Goal: Information Seeking & Learning: Compare options

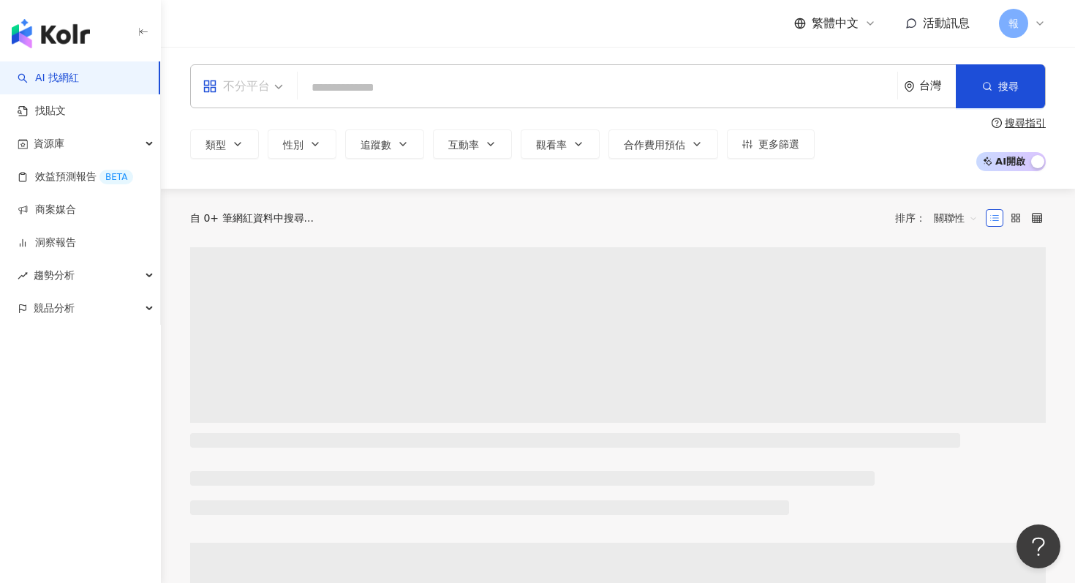
click at [280, 82] on span "不分平台" at bounding box center [242, 86] width 80 height 23
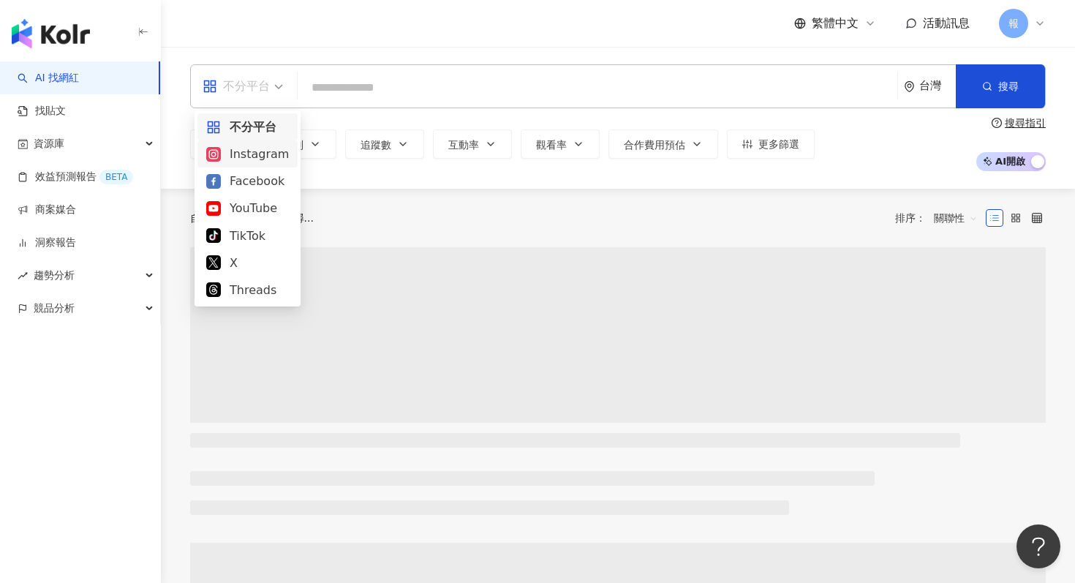
click at [279, 156] on div "Instagram" at bounding box center [247, 154] width 83 height 18
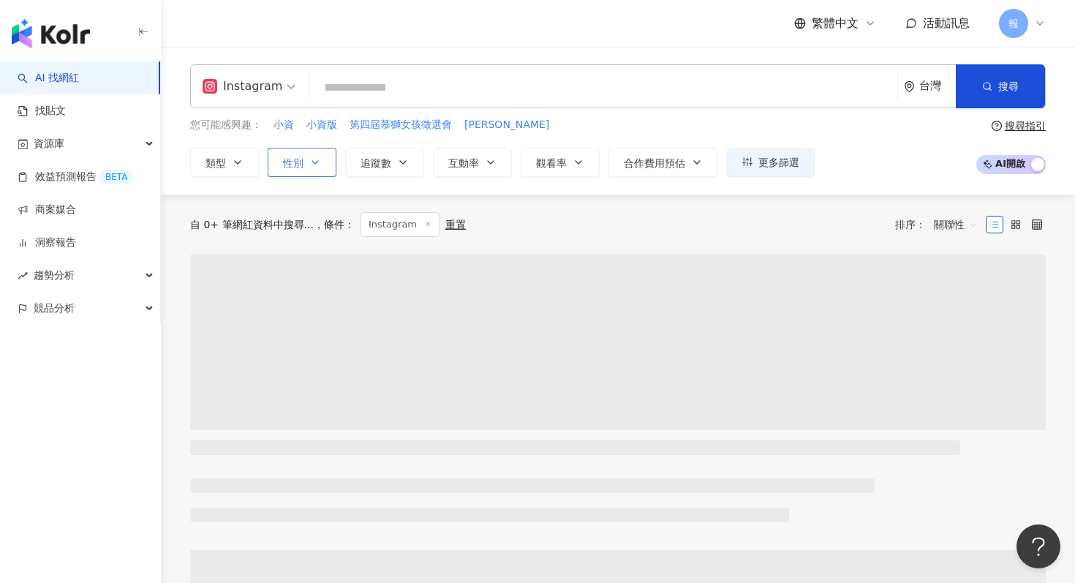
click at [306, 146] on div "您可能感興趣： 小資 小資版 第四屆慕獅女孩徵選會 尚八 類型 性別 追蹤數 互動率 觀看率 合作費用預估 更多篩選" at bounding box center [502, 147] width 624 height 60
click at [311, 167] on icon "button" at bounding box center [315, 162] width 12 height 12
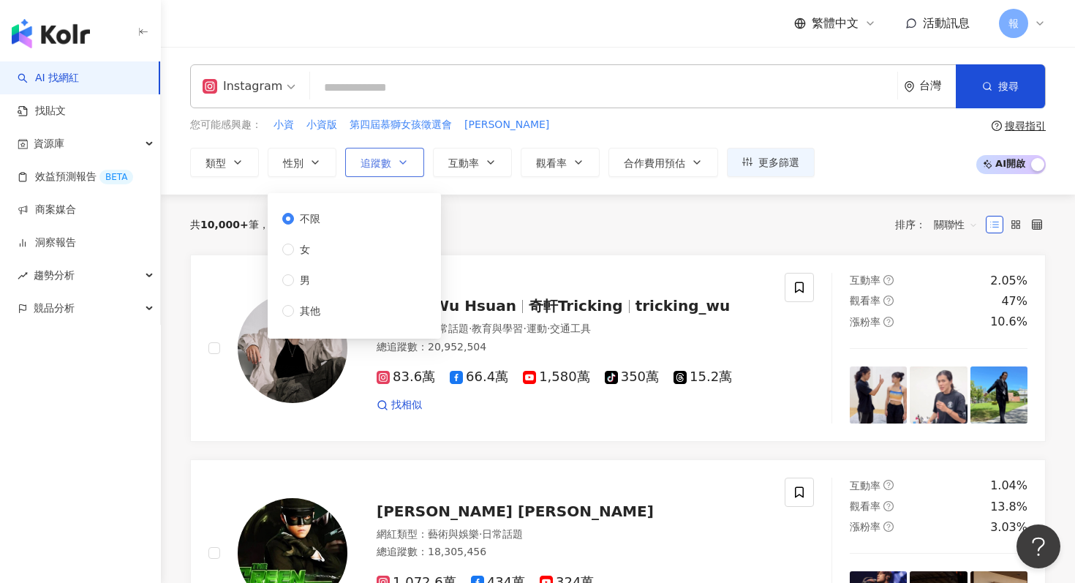
click at [367, 159] on span "追蹤數" at bounding box center [375, 163] width 31 height 12
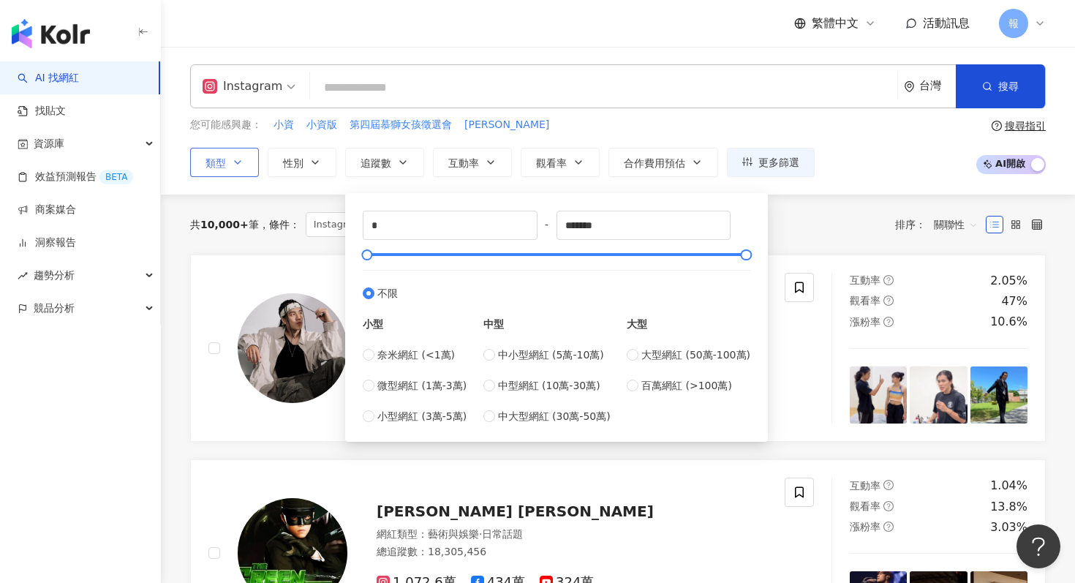
click at [257, 166] on button "類型" at bounding box center [224, 162] width 69 height 29
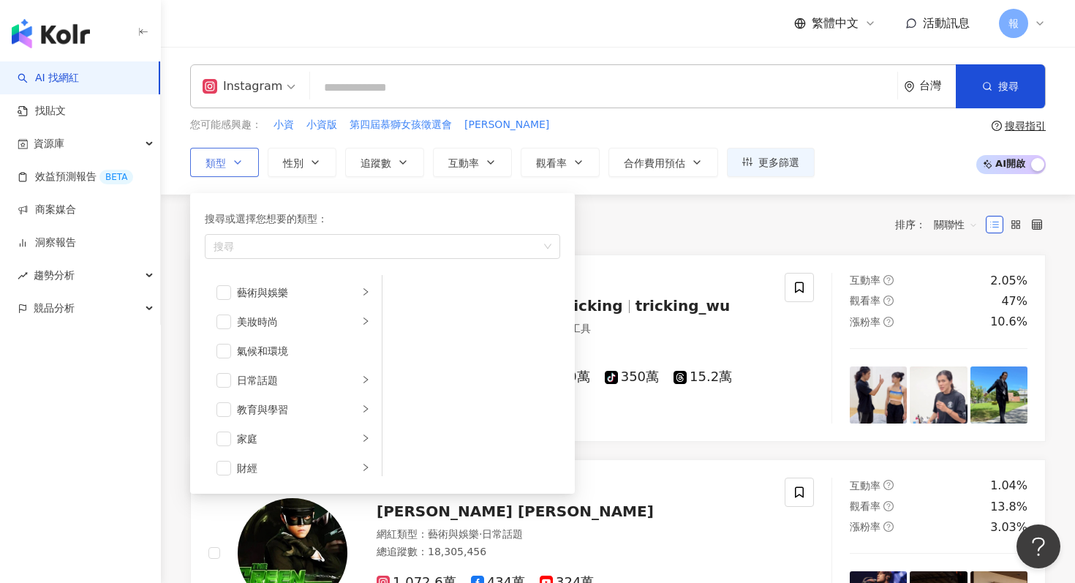
click at [243, 160] on button "類型 搜尋或選擇您想要的類型： 搜尋 藝術與娛樂 美妝時尚 氣候和環境 日常話題 教育與學習 家庭 財經 美食 命理占卜 遊戲 法政社會 生活風格 影視娛樂 …" at bounding box center [224, 162] width 69 height 29
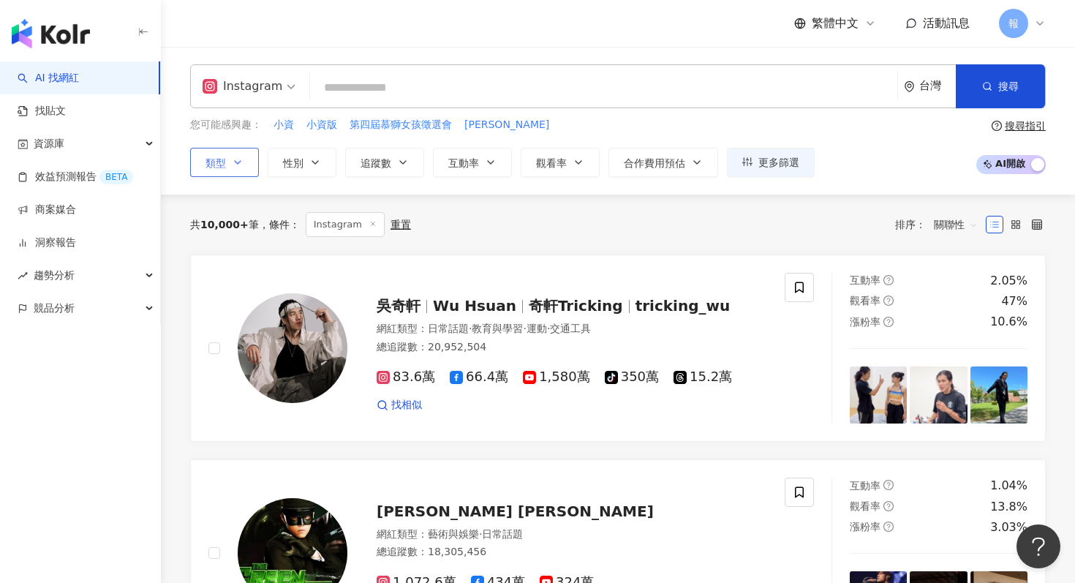
click at [231, 160] on button "類型" at bounding box center [224, 162] width 69 height 29
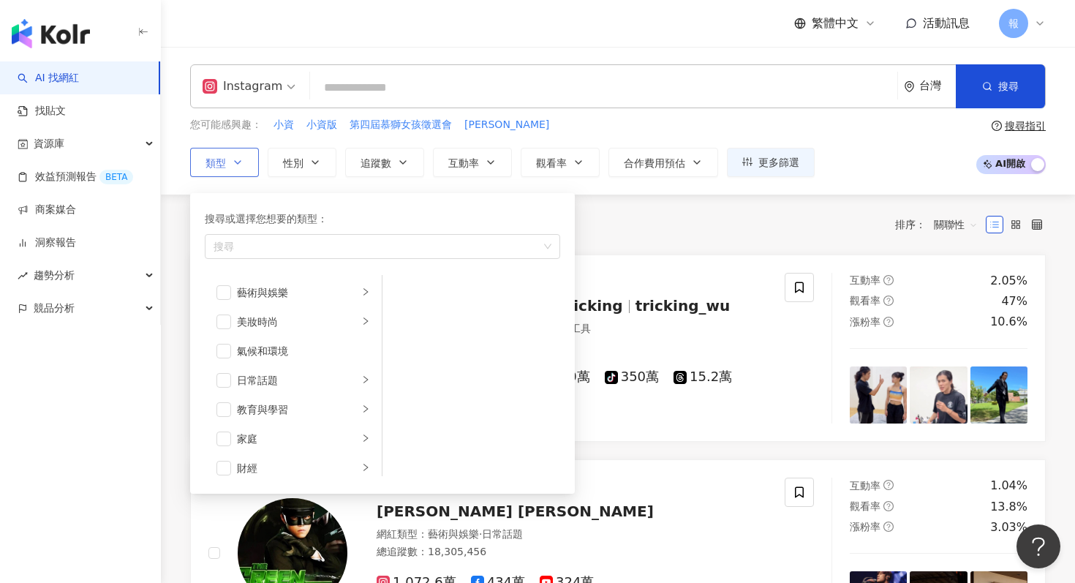
click at [253, 219] on div "搜尋或選擇您想要的類型：" at bounding box center [382, 219] width 355 height 16
click at [253, 241] on div "button" at bounding box center [375, 246] width 334 height 11
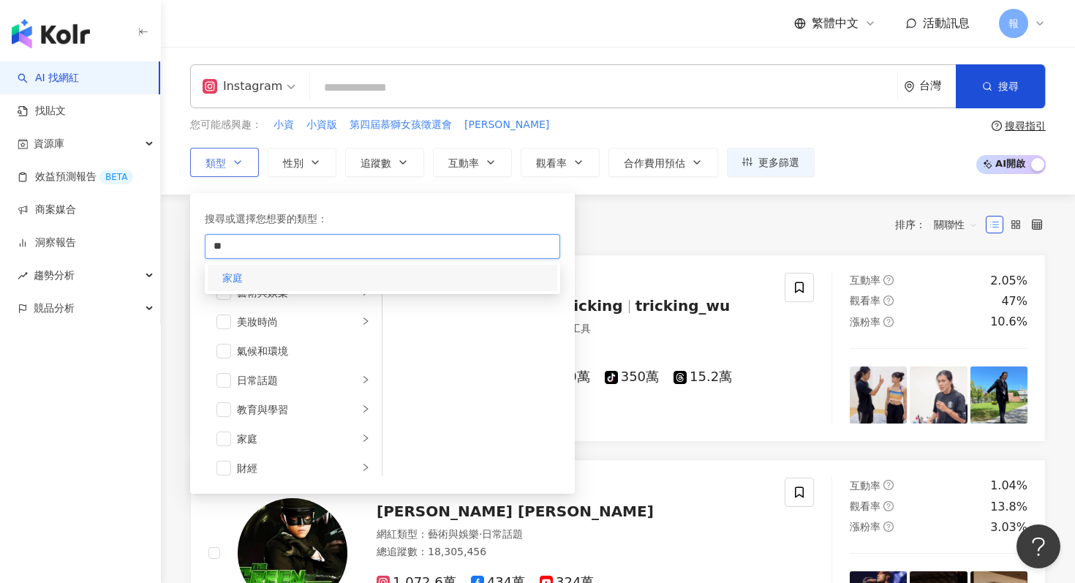
type input "**"
click at [272, 267] on div "家庭" at bounding box center [382, 278] width 349 height 26
click at [465, 211] on div "搜尋或選擇您想要的類型：" at bounding box center [382, 219] width 355 height 16
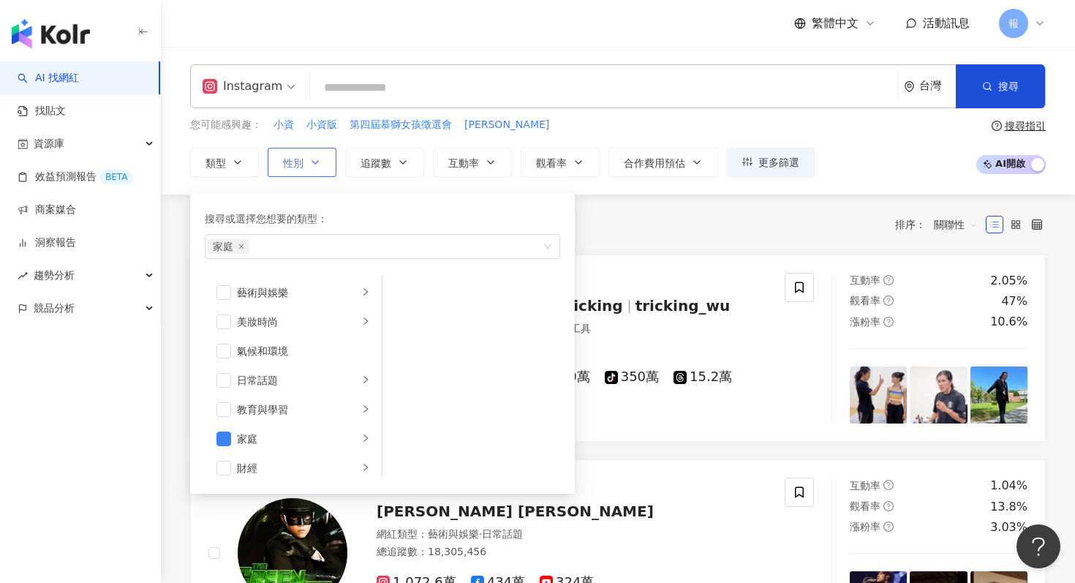
click at [322, 163] on button "性別" at bounding box center [302, 162] width 69 height 29
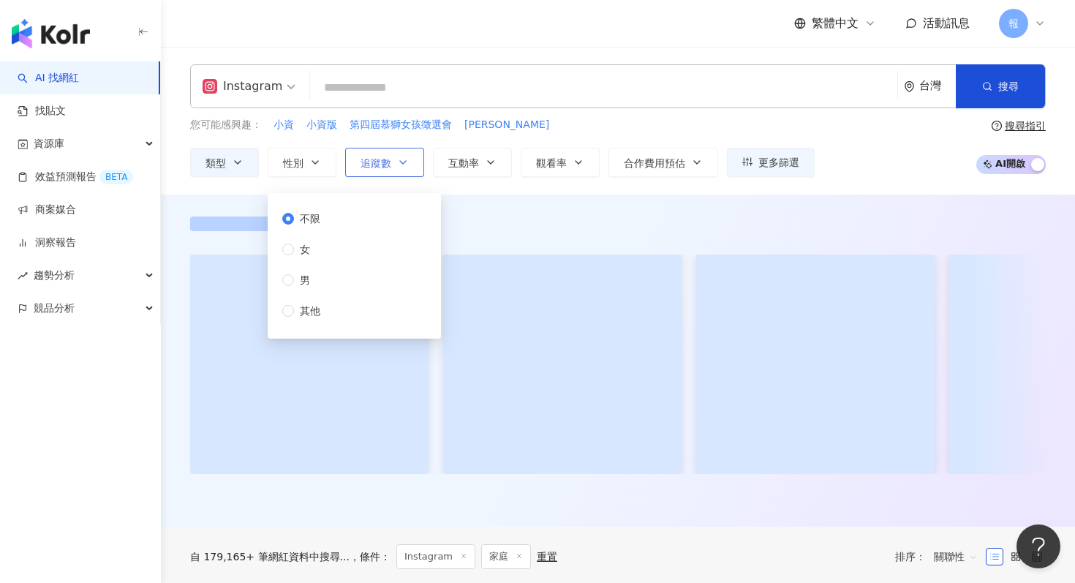
click at [386, 162] on span "追蹤數" at bounding box center [375, 163] width 31 height 12
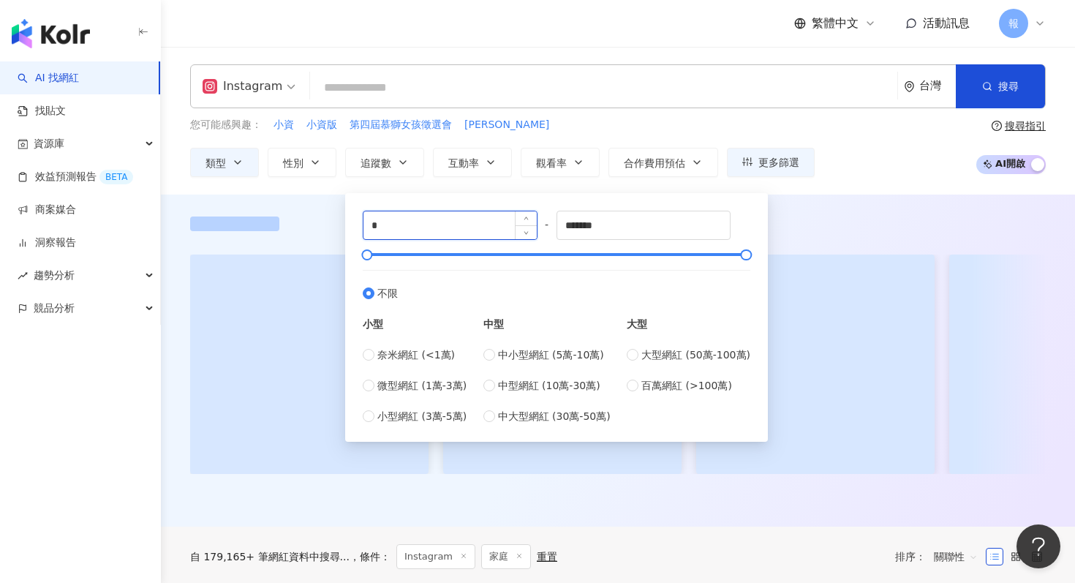
click at [404, 233] on input "*" at bounding box center [449, 225] width 173 height 28
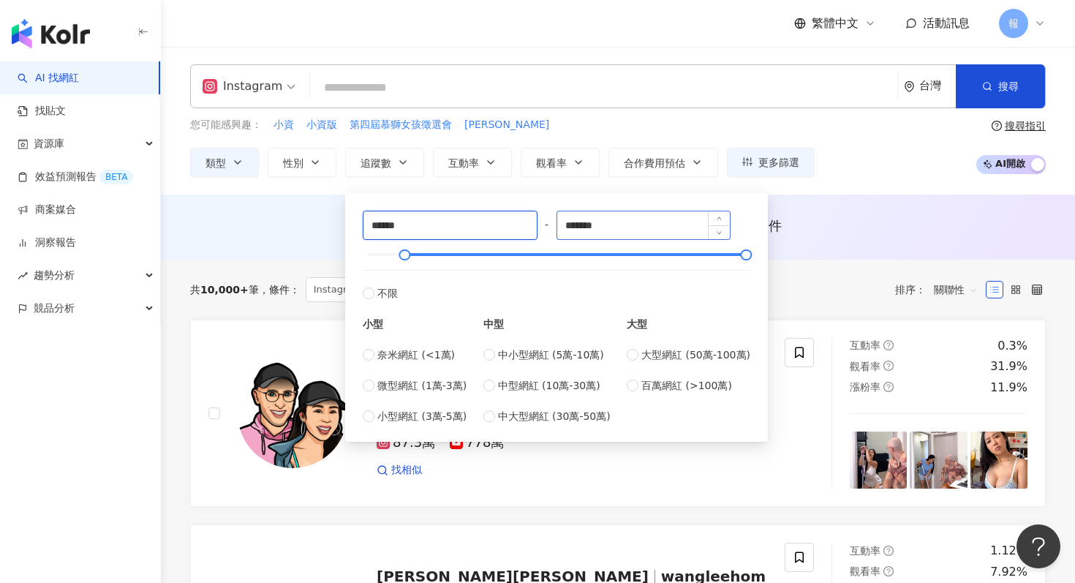
type input "******"
click at [587, 238] on input "*******" at bounding box center [643, 225] width 173 height 28
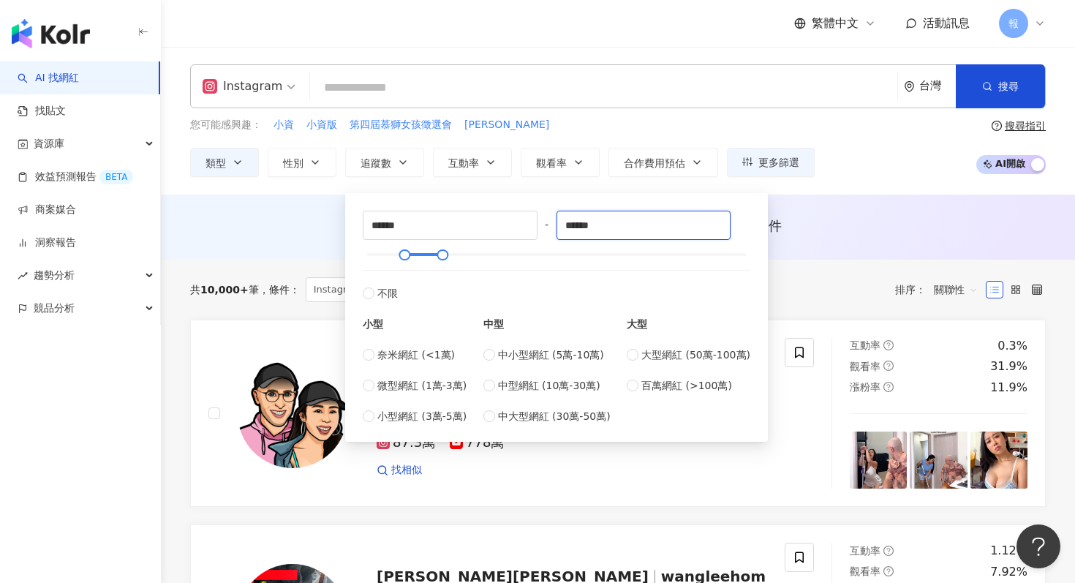
type input "******"
click at [268, 223] on div "AI 推薦 ： 無結果，請嘗試搜尋其他語言關鍵字或條件" at bounding box center [617, 225] width 855 height 18
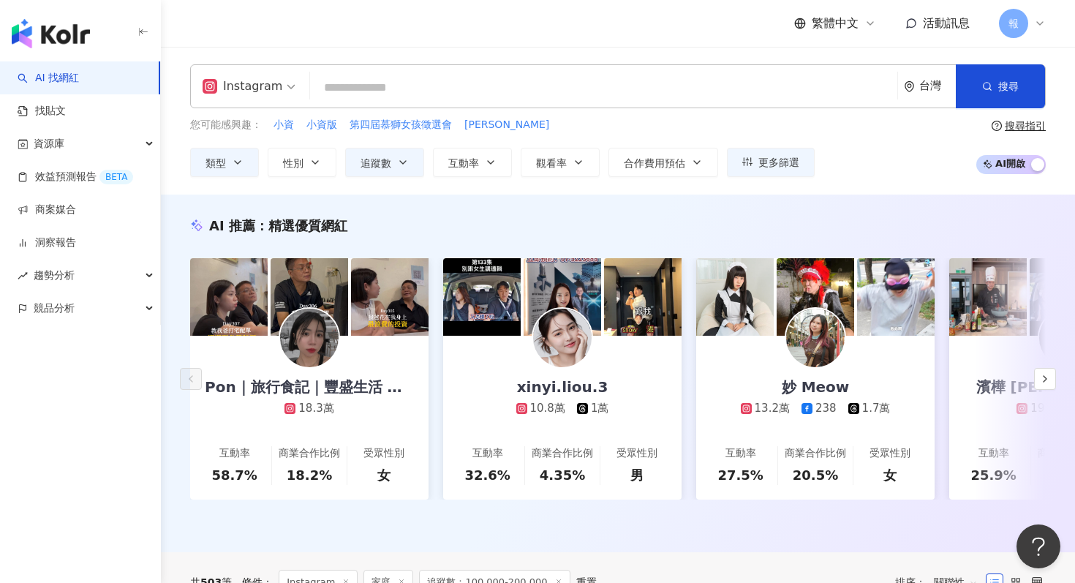
click at [370, 88] on input "search" at bounding box center [603, 88] width 575 height 28
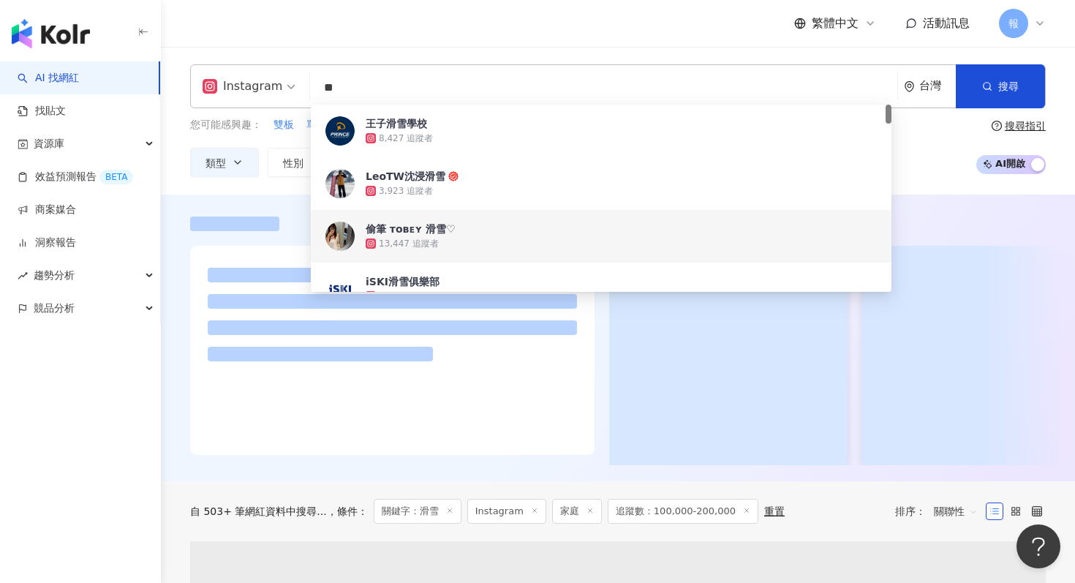
type input "**"
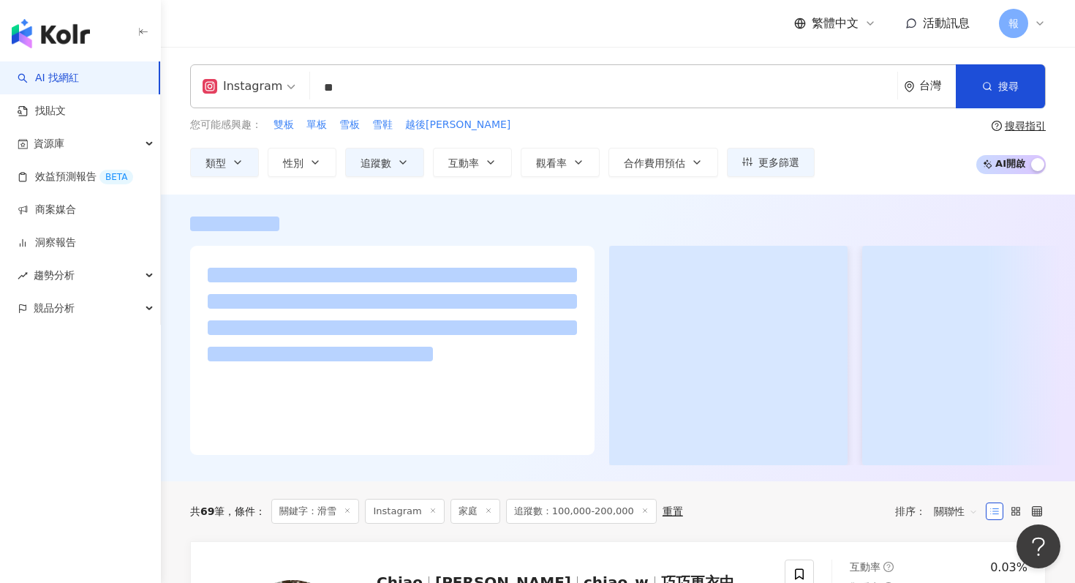
click at [289, 203] on div at bounding box center [618, 337] width 914 height 287
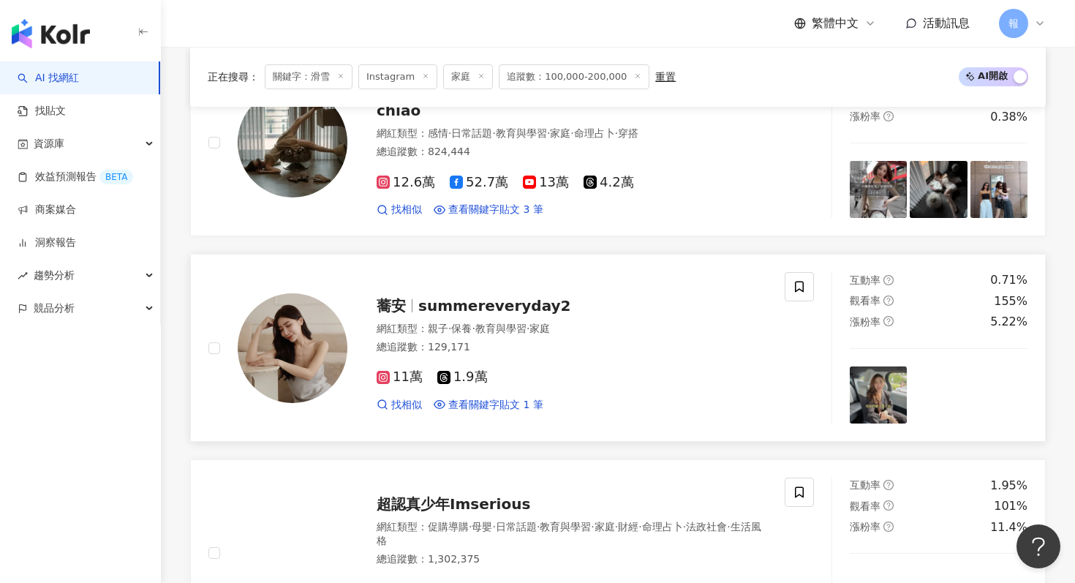
scroll to position [271, 0]
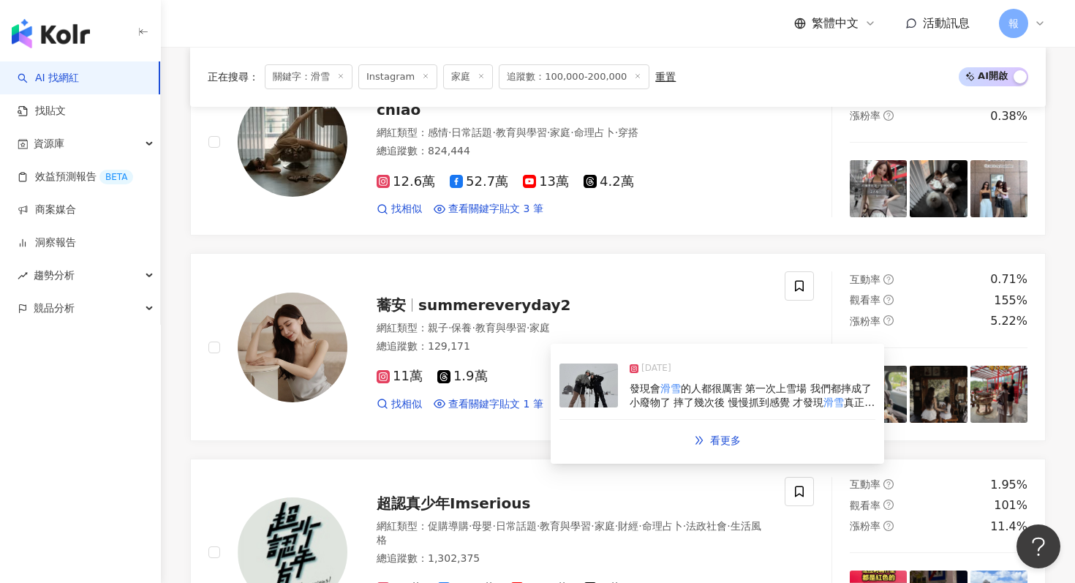
click at [591, 390] on img at bounding box center [588, 385] width 58 height 44
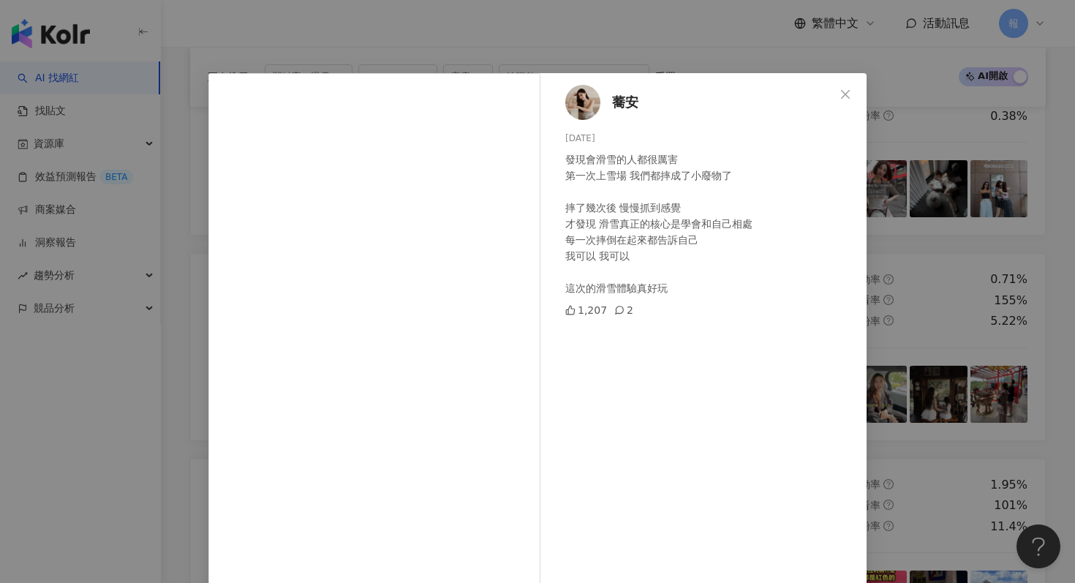
scroll to position [21, 0]
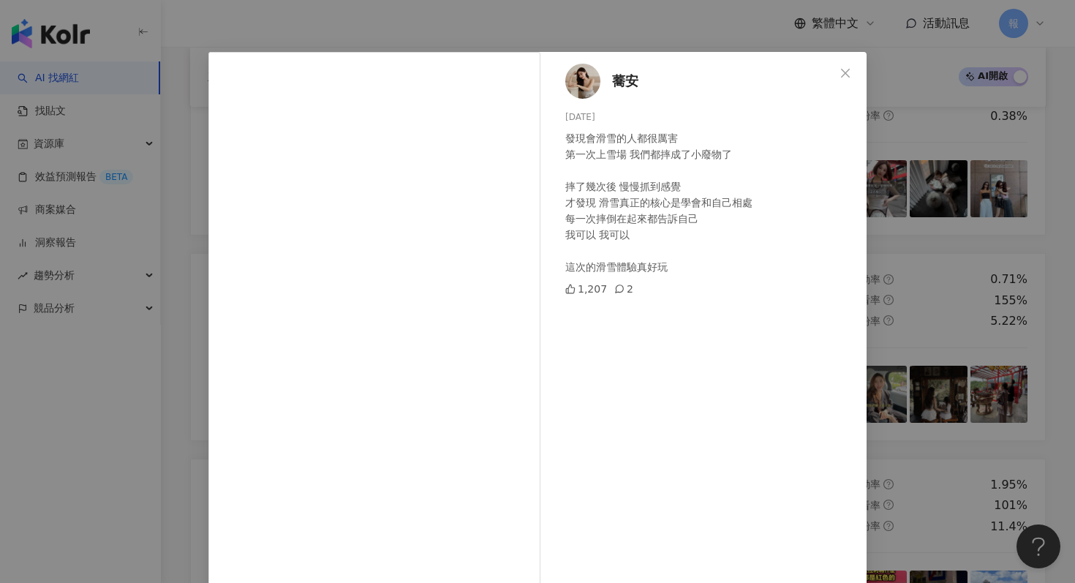
click at [870, 338] on div "蕎安 2025/2/20 發現會滑雪的人都很厲害 第一次上雪場 我們都摔成了小廢物了 摔了幾次後 慢慢抓到感覺 才發現 滑雪真正的核心是學會和自己相處 每一次…" at bounding box center [537, 291] width 1075 height 583
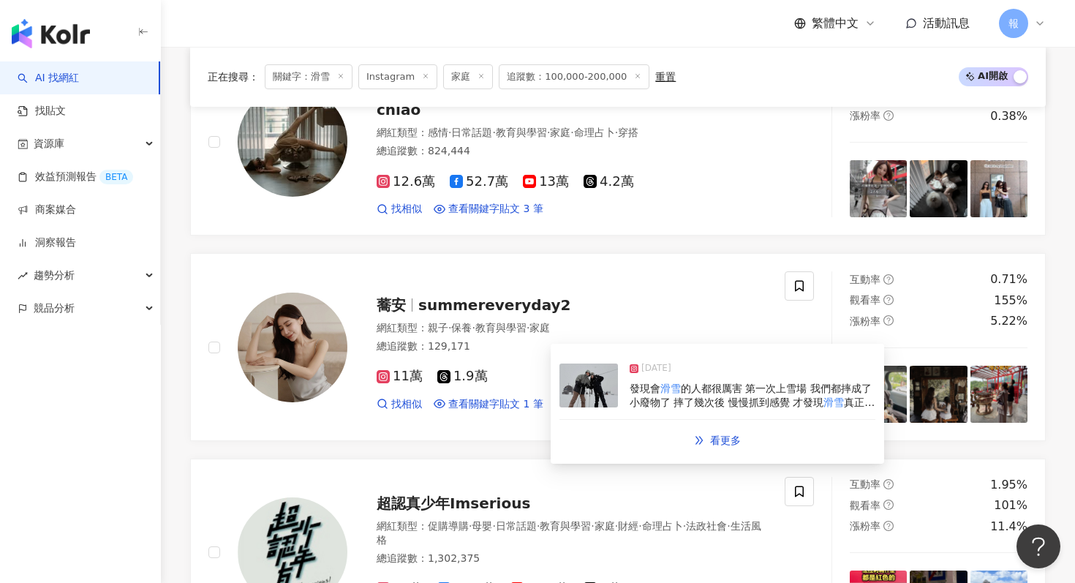
click at [592, 403] on img at bounding box center [588, 385] width 58 height 44
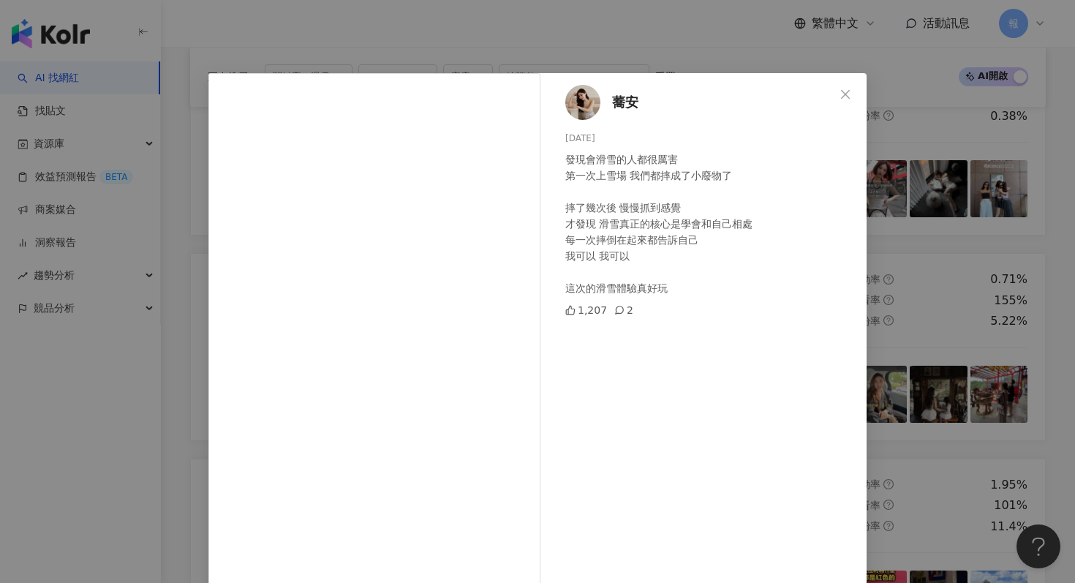
scroll to position [73, 0]
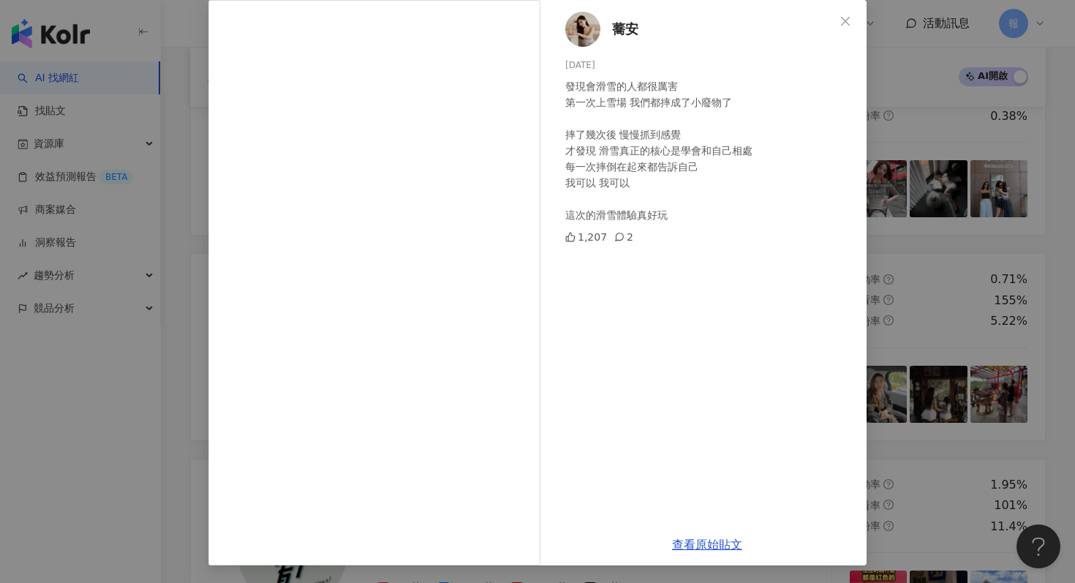
click at [962, 290] on div "蕎安 2025/2/20 發現會滑雪的人都很厲害 第一次上雪場 我們都摔成了小廢物了 摔了幾次後 慢慢抓到感覺 才發現 滑雪真正的核心是學會和自己相處 每一次…" at bounding box center [537, 291] width 1075 height 583
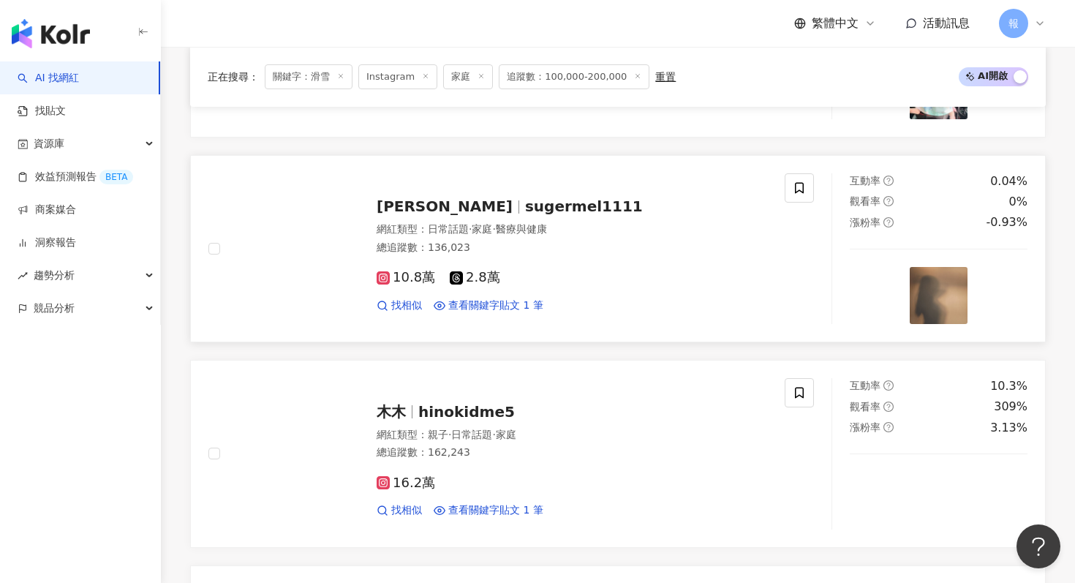
scroll to position [1328, 0]
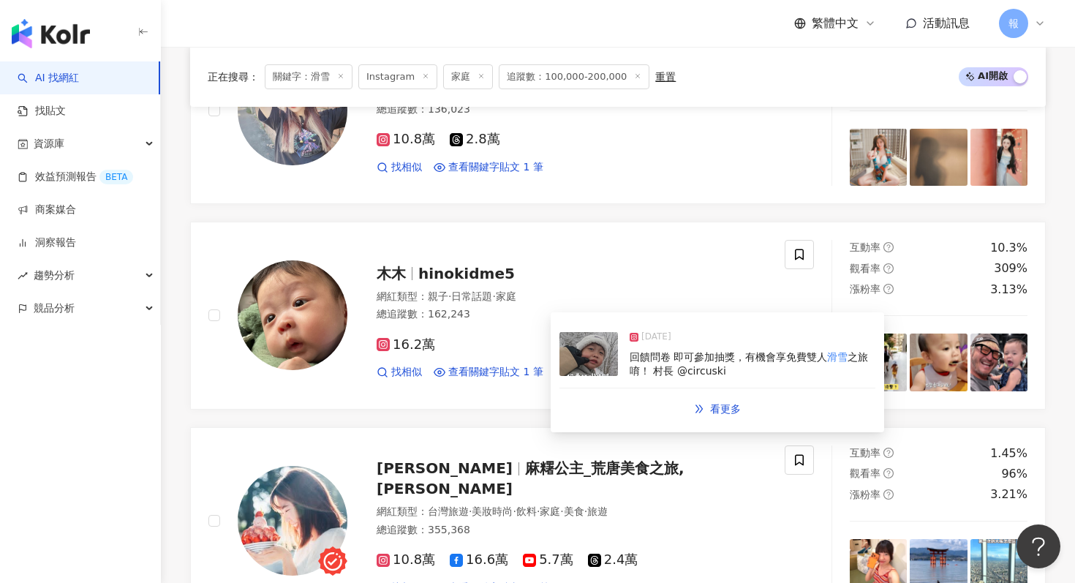
click at [580, 362] on img at bounding box center [588, 354] width 58 height 44
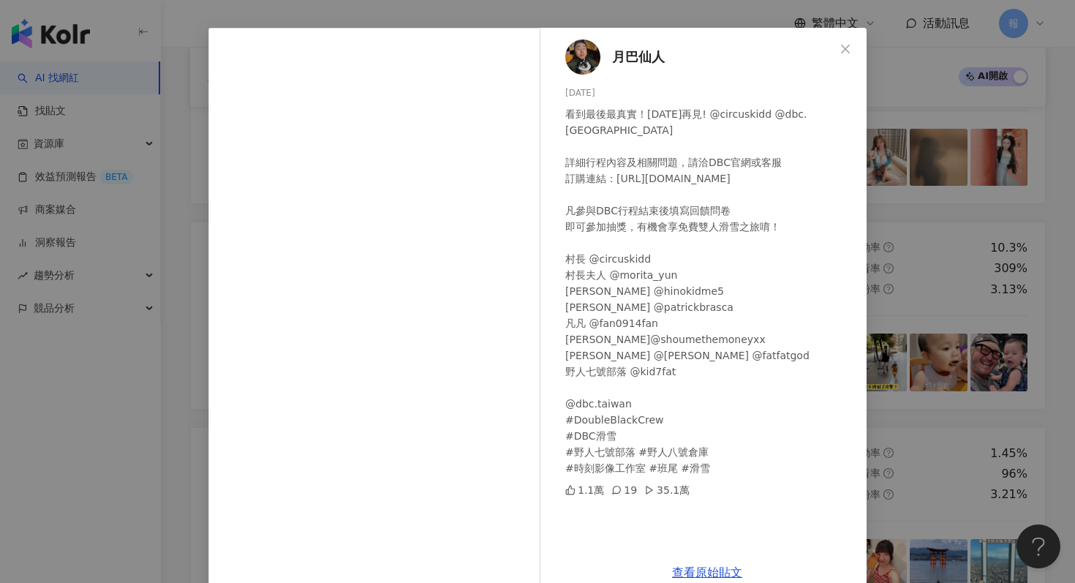
scroll to position [73, 0]
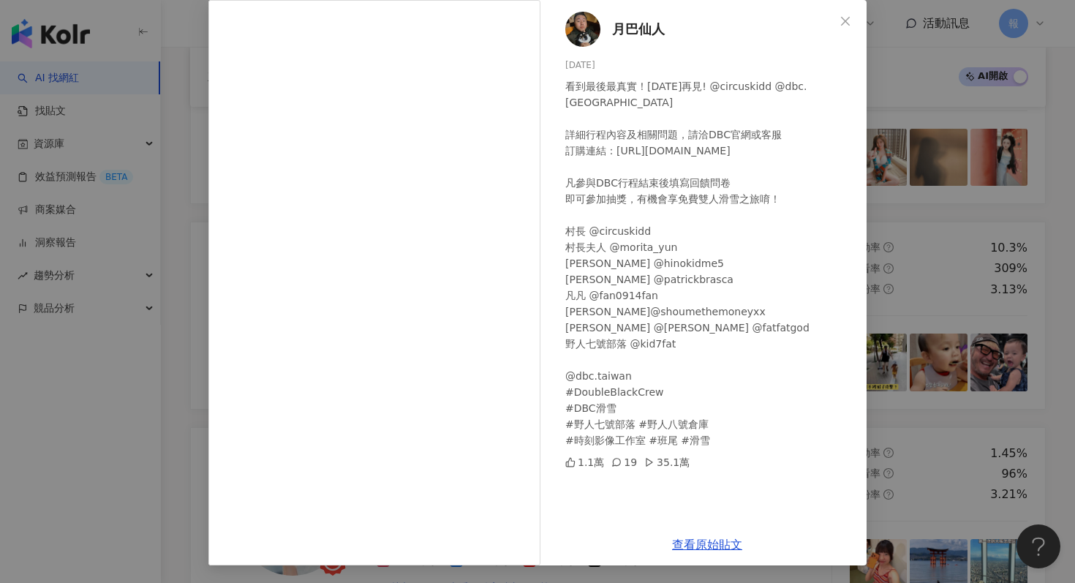
click at [938, 252] on div "月巴仙人 2025/8/31 看到最後最真實！2026年再見! @circuskidd @dbc.taiwan 詳細行程內容及相關問題，請洽DBC官網或客服 …" at bounding box center [537, 291] width 1075 height 583
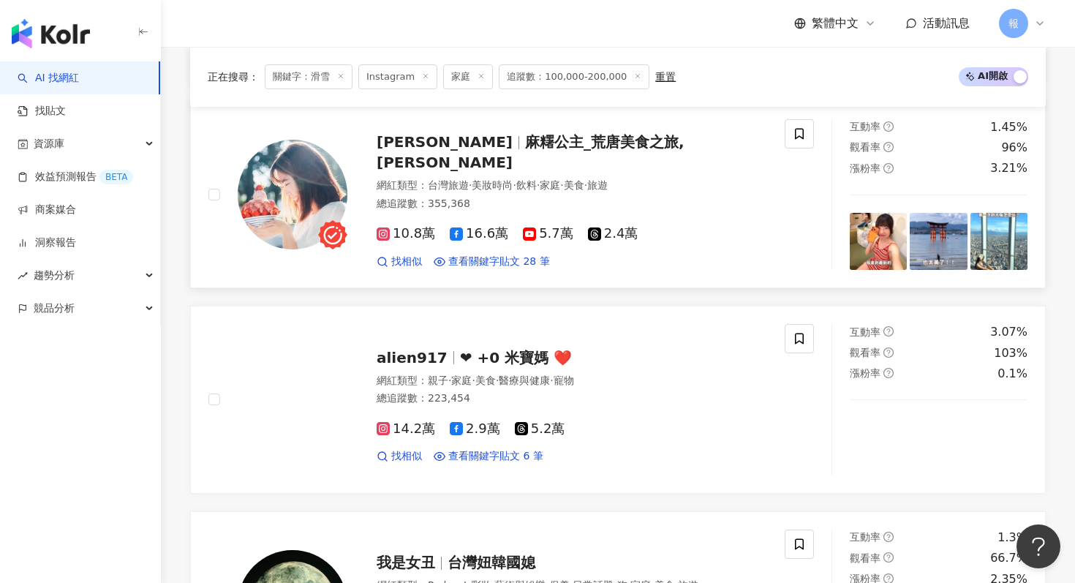
scroll to position [1684, 0]
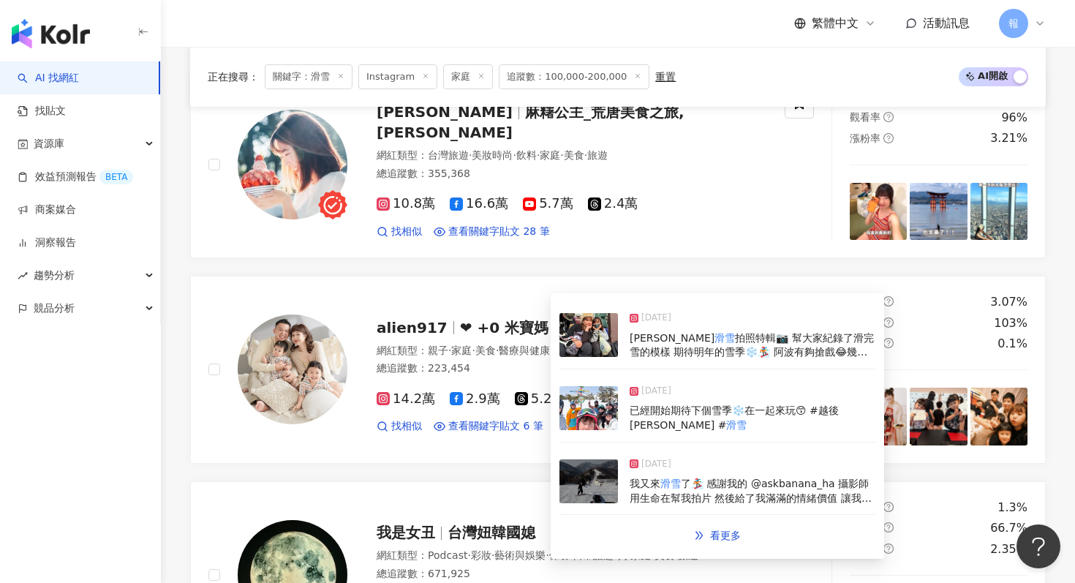
click at [578, 341] on img at bounding box center [588, 335] width 58 height 44
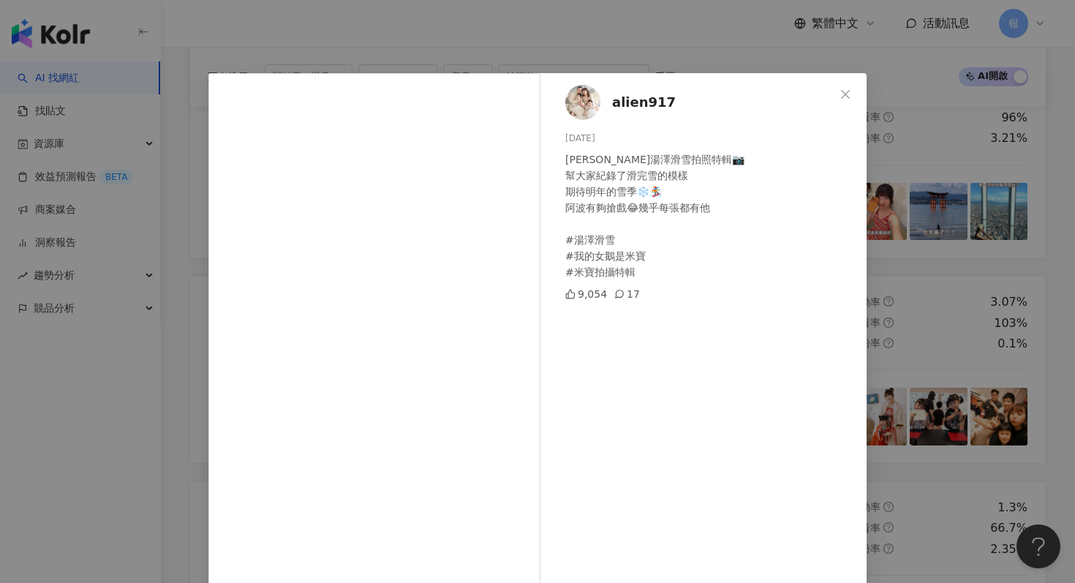
click at [931, 334] on div "alien917 2025/4/24 蔡咪湯澤滑雪拍照特輯📷 幫大家紀錄了滑完雪的模樣 期待明年的雪季❄️🏂 阿波有夠搶戲😂幾乎每張都有他 #湯澤滑雪 #我的…" at bounding box center [537, 291] width 1075 height 583
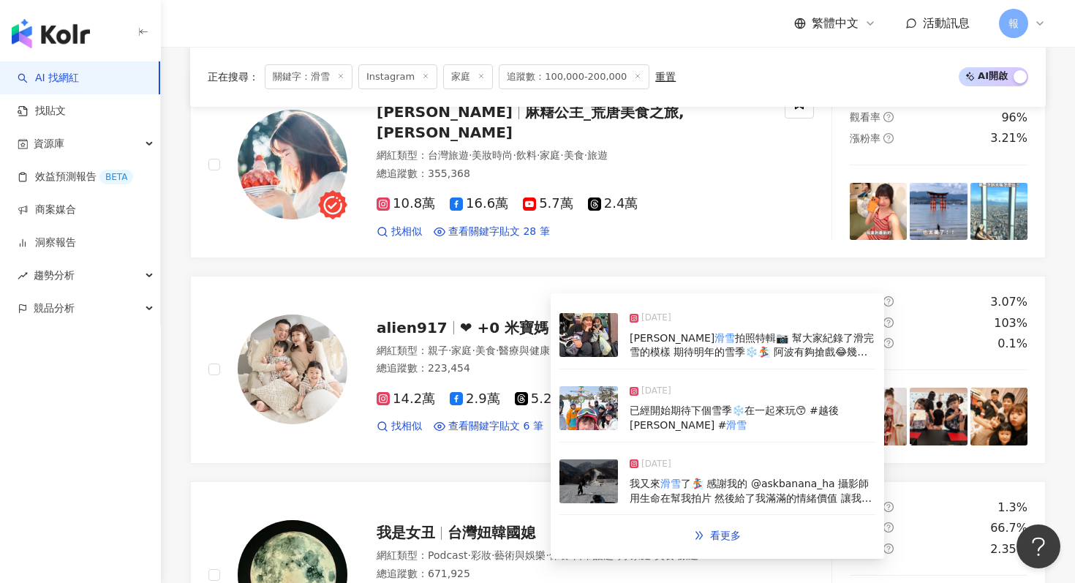
click at [580, 428] on img at bounding box center [588, 408] width 58 height 44
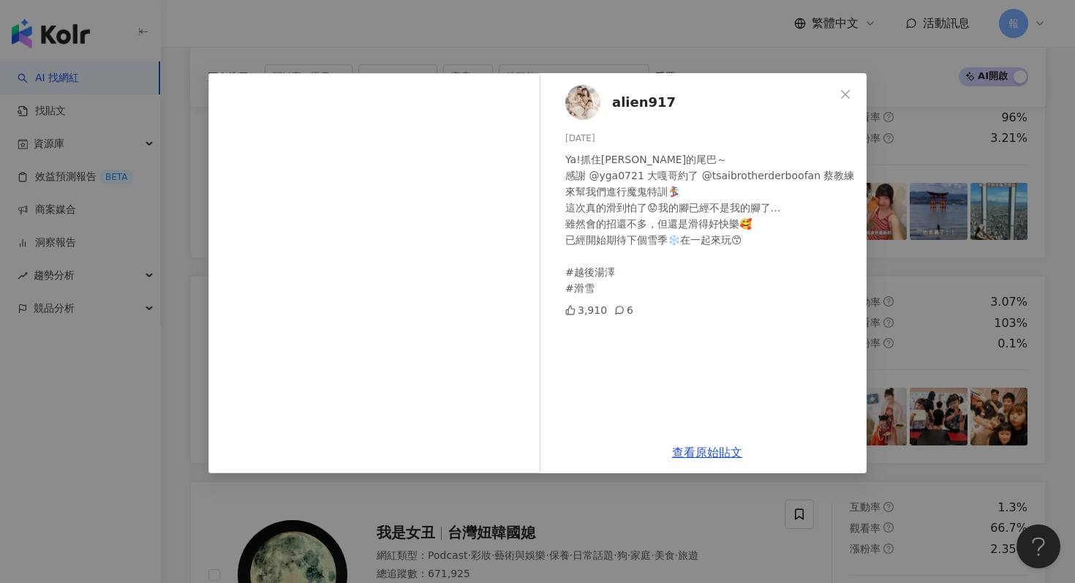
click at [969, 371] on div "alien917 2025/4/19 Ya!抓住雪季的尾巴～ 感謝 @yga0721 大嘎哥約了 @tsaibrotherderboofan 蔡教練 來幫我們…" at bounding box center [537, 291] width 1075 height 583
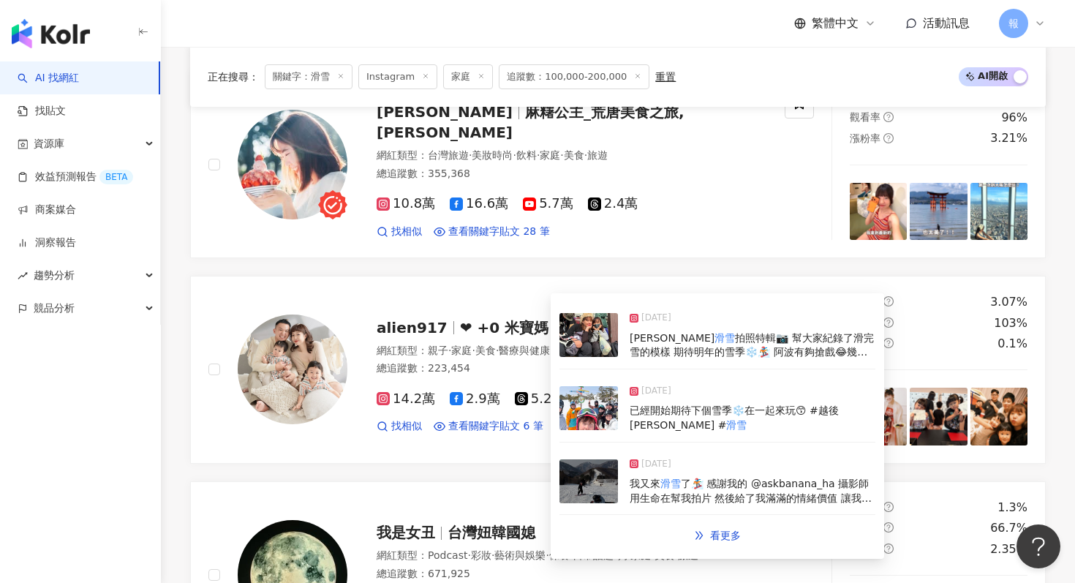
click at [595, 482] on img at bounding box center [588, 481] width 58 height 44
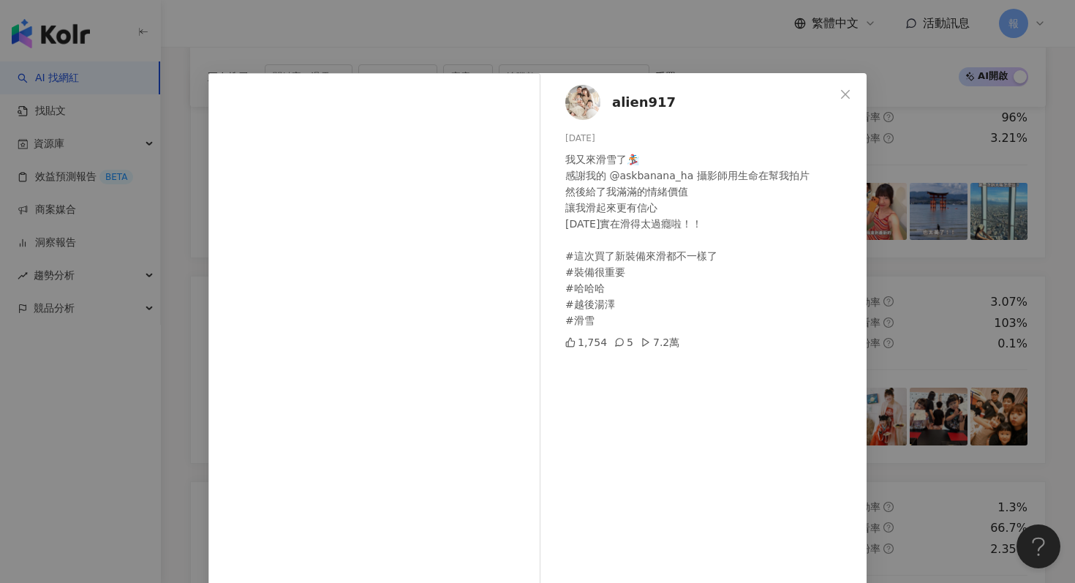
click at [938, 353] on div "alien917 2025/4/18 我又來滑雪了🏂 感謝我的 @askbanana_ha 攝影師用生命在幫我拍片 然後給了我滿滿的情緒價值 讓我滑起來更有信…" at bounding box center [537, 291] width 1075 height 583
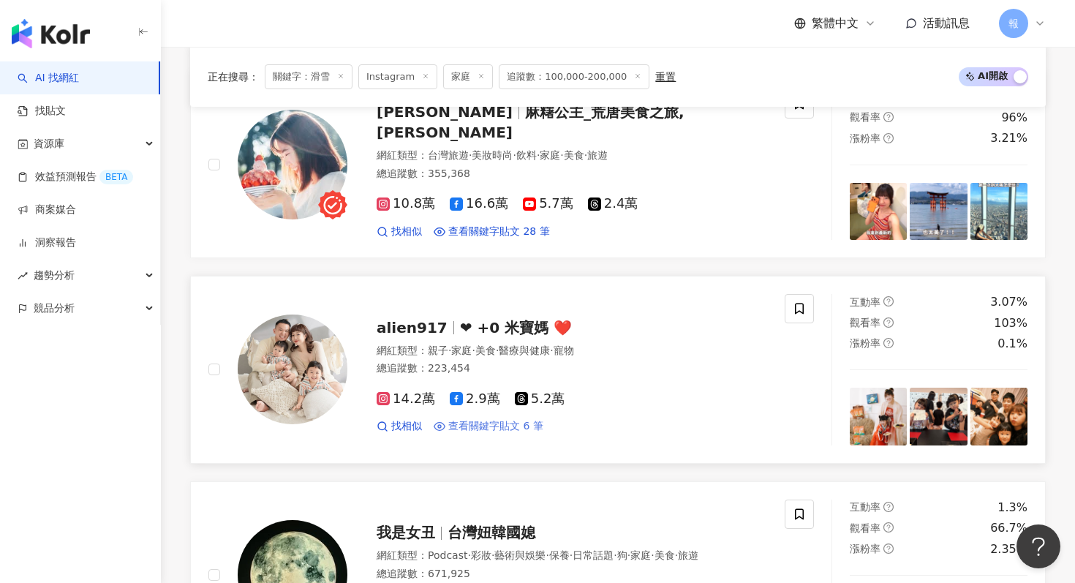
click at [509, 419] on span "查看關鍵字貼文 6 筆" at bounding box center [495, 426] width 95 height 15
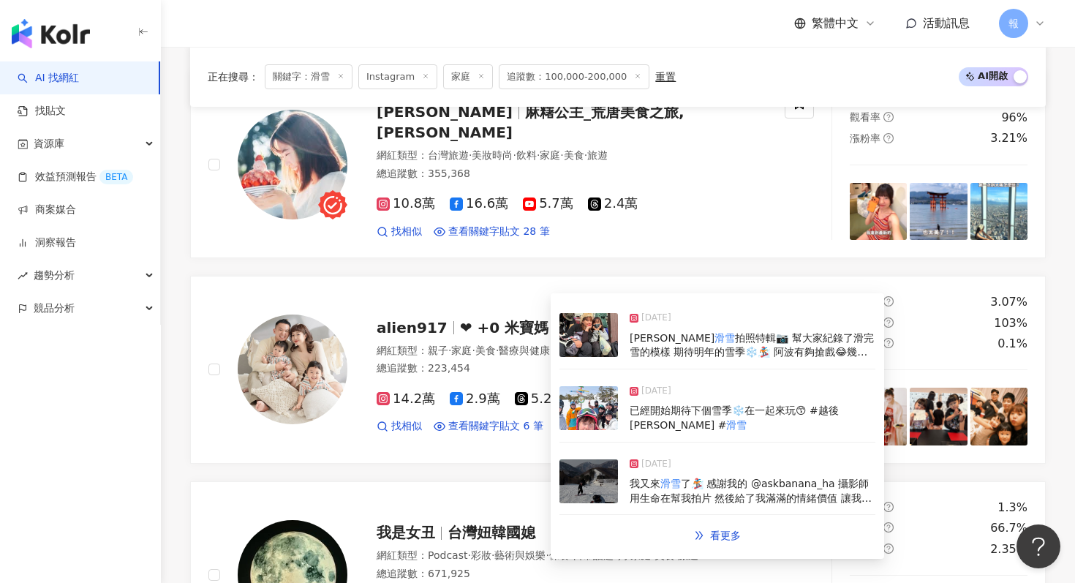
click at [597, 334] on img at bounding box center [588, 335] width 58 height 44
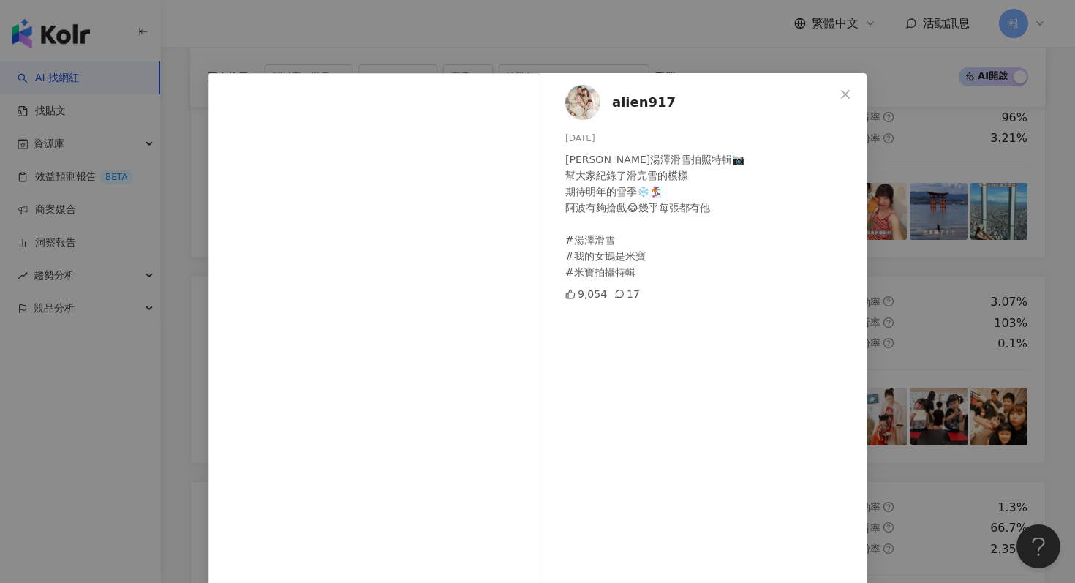
scroll to position [73, 0]
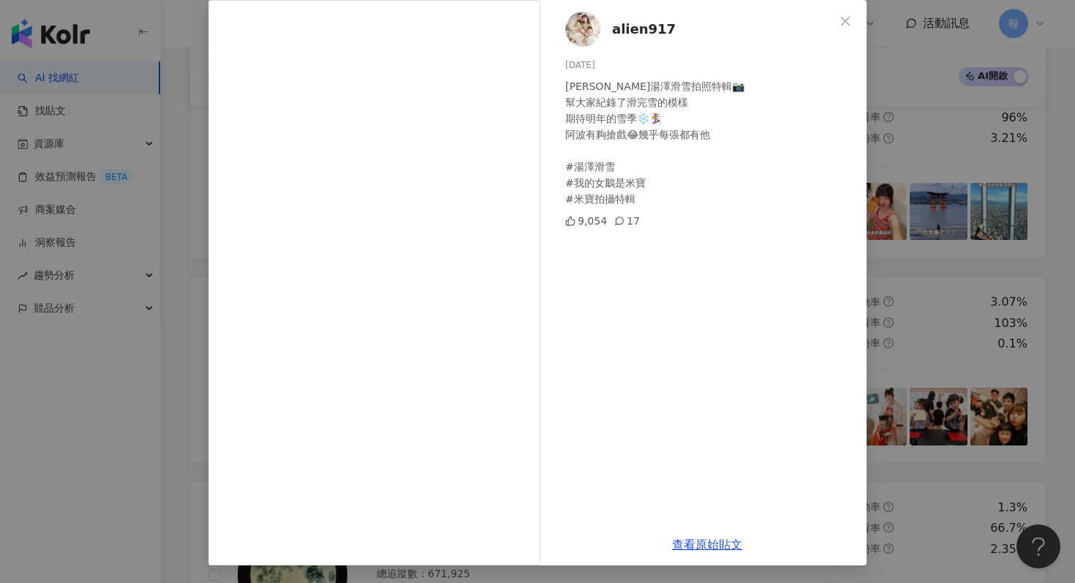
click at [960, 267] on div "alien917 2025/4/24 蔡咪湯澤滑雪拍照特輯📷 幫大家紀錄了滑完雪的模樣 期待明年的雪季❄️🏂 阿波有夠搶戲😂幾乎每張都有他 #湯澤滑雪 #我的…" at bounding box center [537, 291] width 1075 height 583
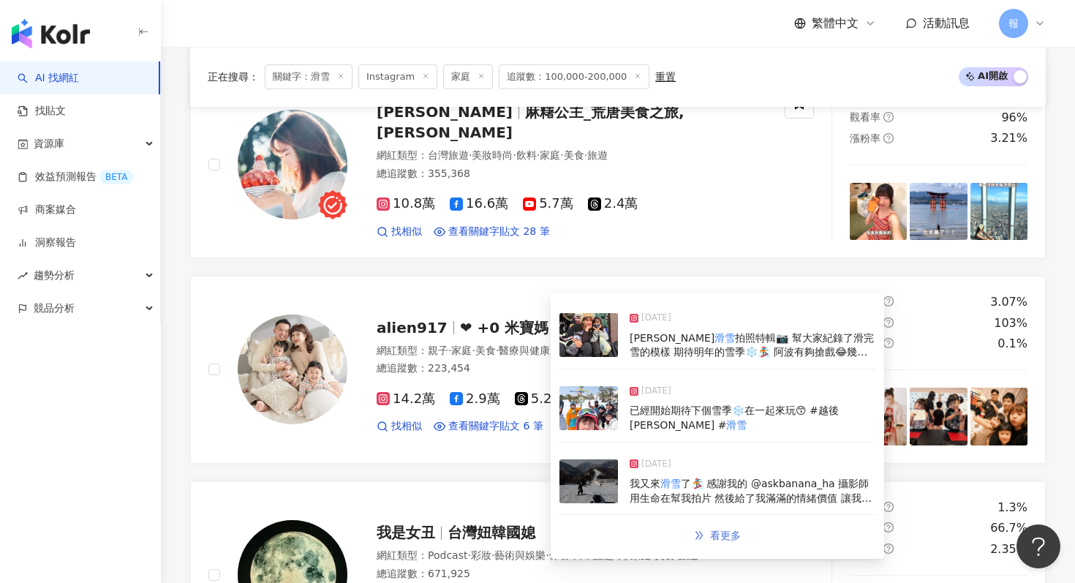
click at [727, 538] on span "看更多" at bounding box center [725, 535] width 31 height 12
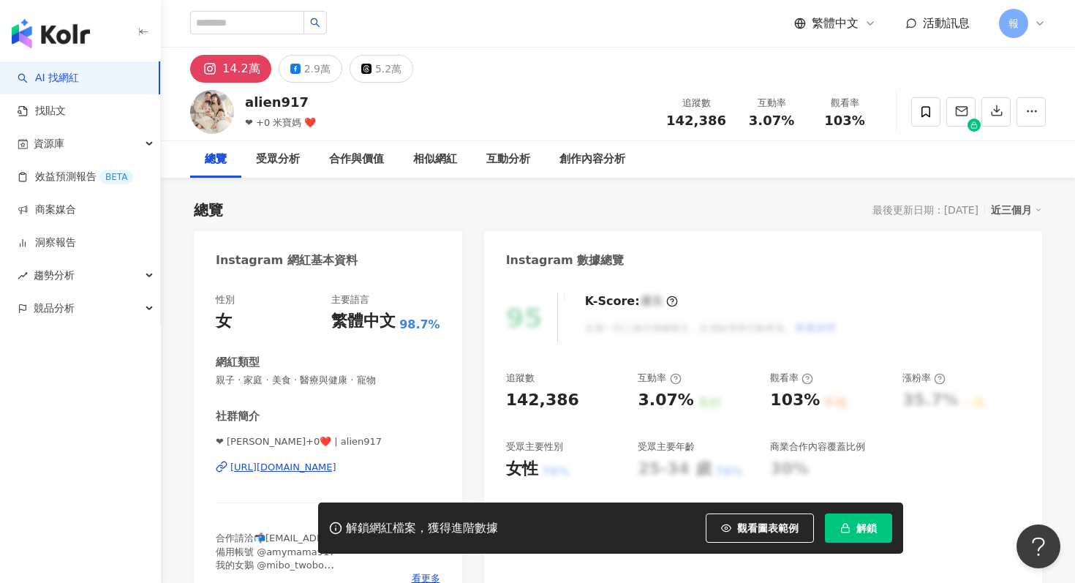
click at [874, 526] on span "解鎖" at bounding box center [866, 528] width 20 height 12
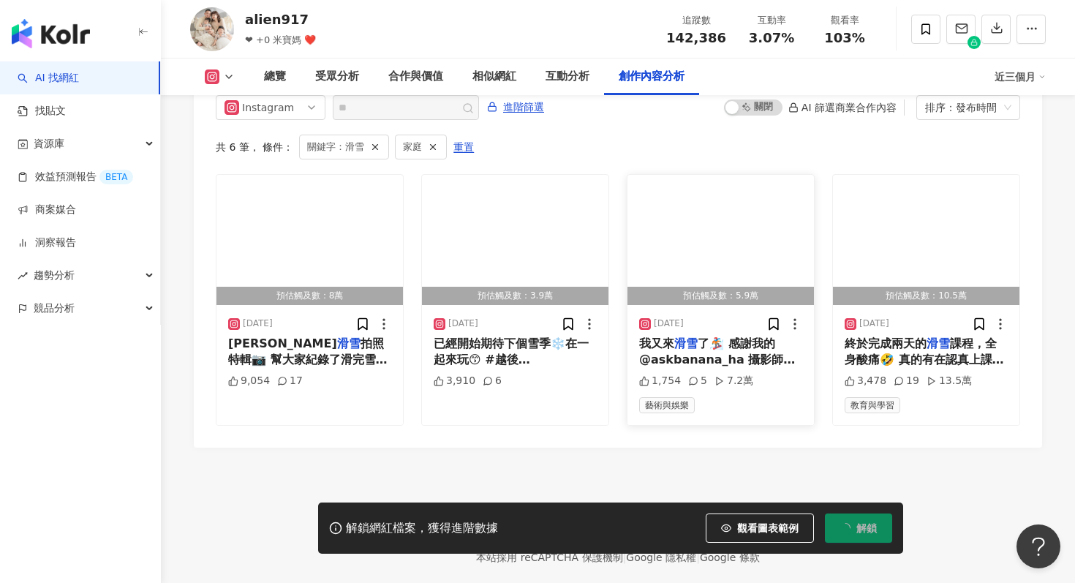
scroll to position [4532, 0]
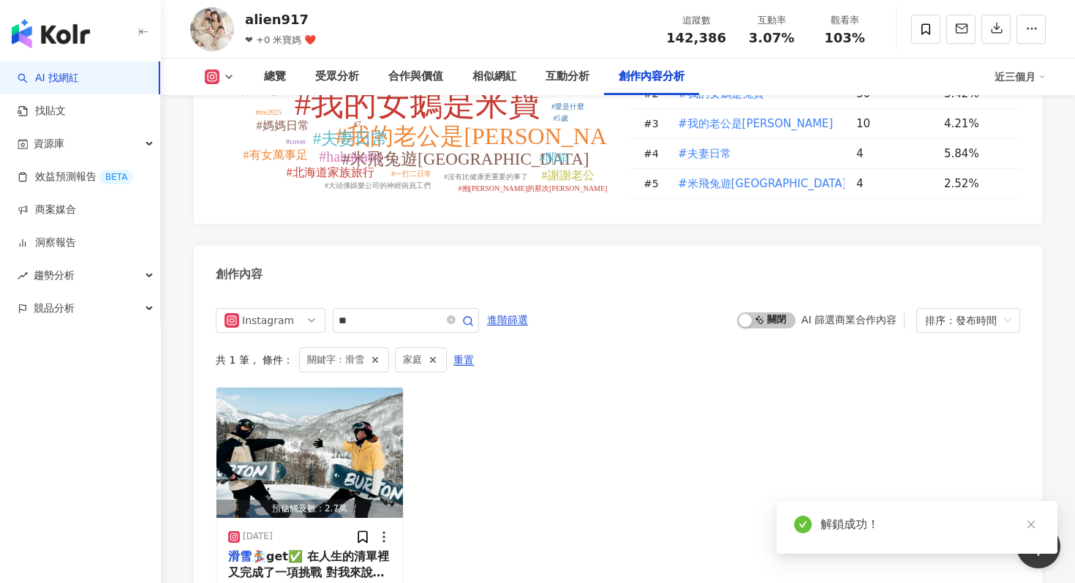
scroll to position [4409, 0]
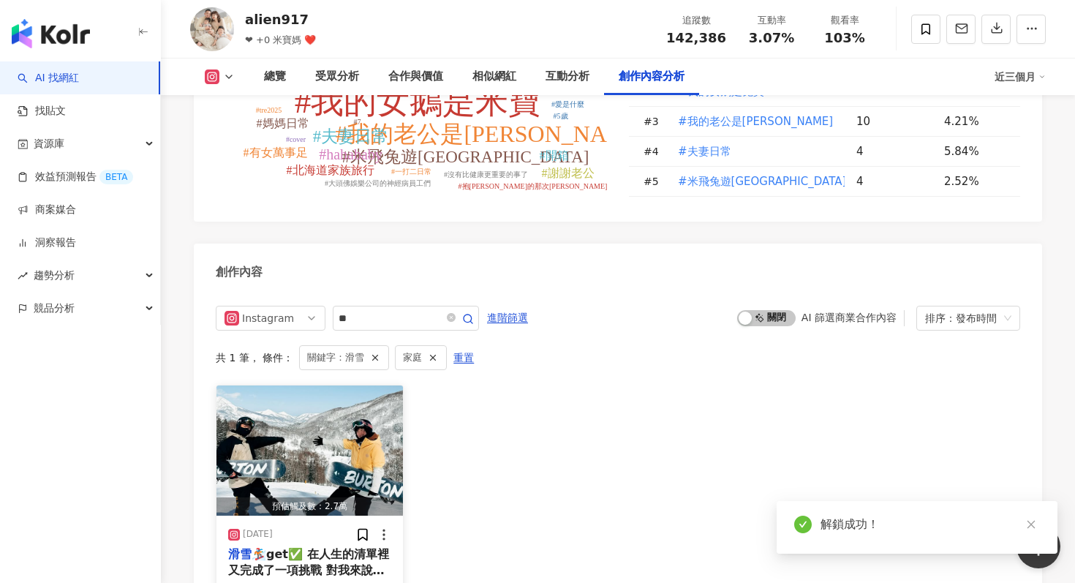
click at [364, 385] on img "button" at bounding box center [309, 450] width 186 height 130
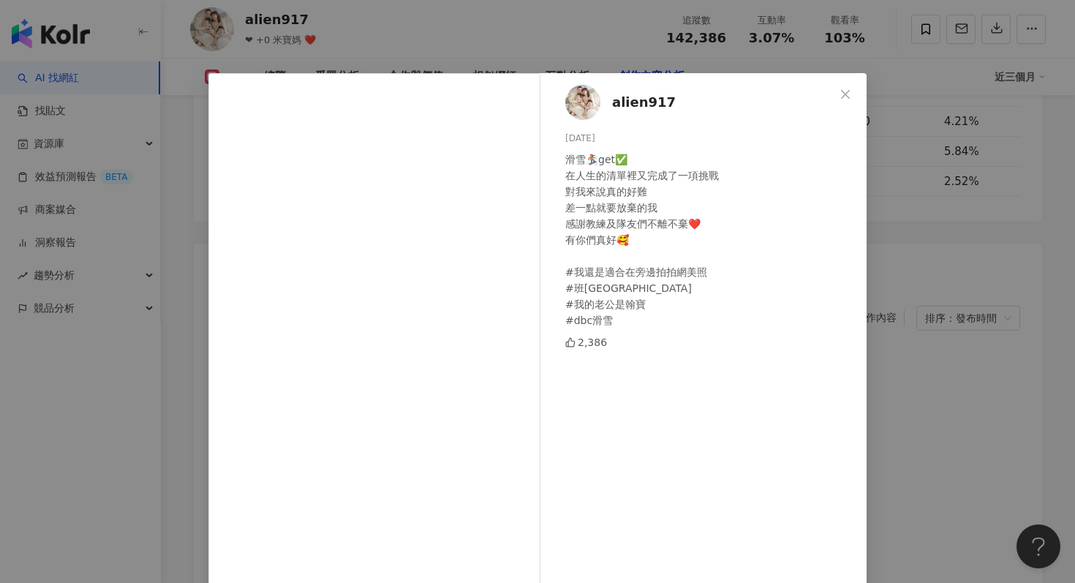
click at [129, 311] on div "alien917 2025/3/20 滑雪🏂get✅ 在人生的清單裡又完成了一項挑戰 對我來說真的好難 差一點就要放棄的我 感謝教練及隊友們不離不棄❤️ 有你…" at bounding box center [537, 291] width 1075 height 583
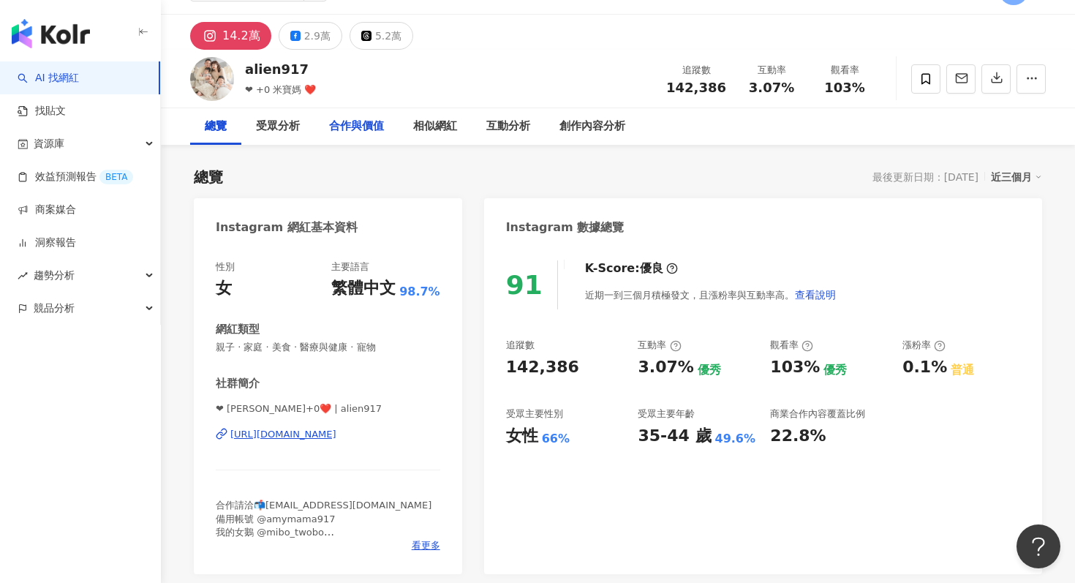
scroll to position [0, 0]
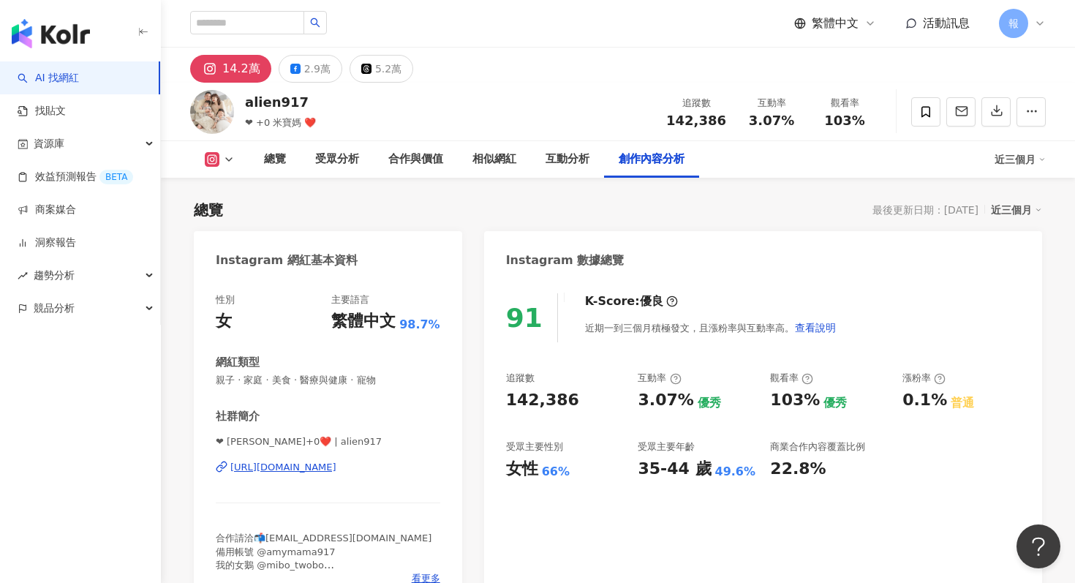
scroll to position [4491, 0]
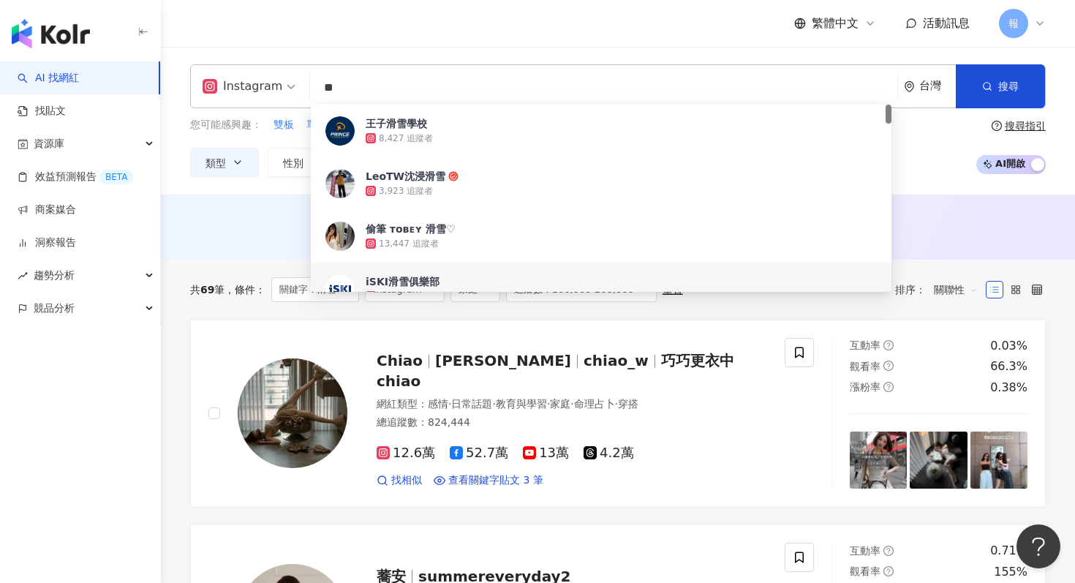
click at [217, 234] on div "AI 推薦 ： 無結果，請嘗試搜尋其他語言關鍵字或條件" at bounding box center [617, 225] width 855 height 18
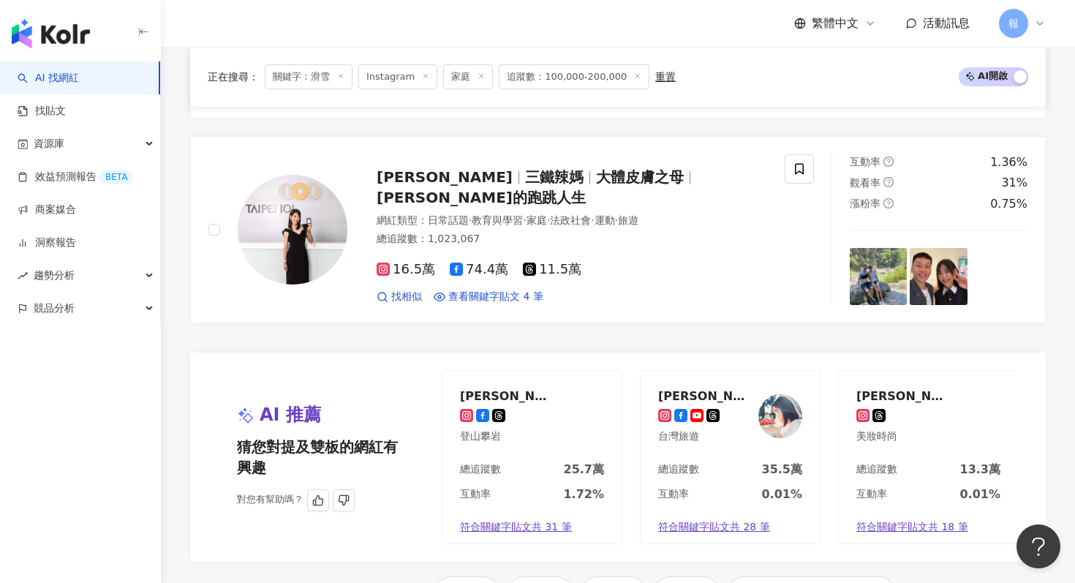
scroll to position [2735, 0]
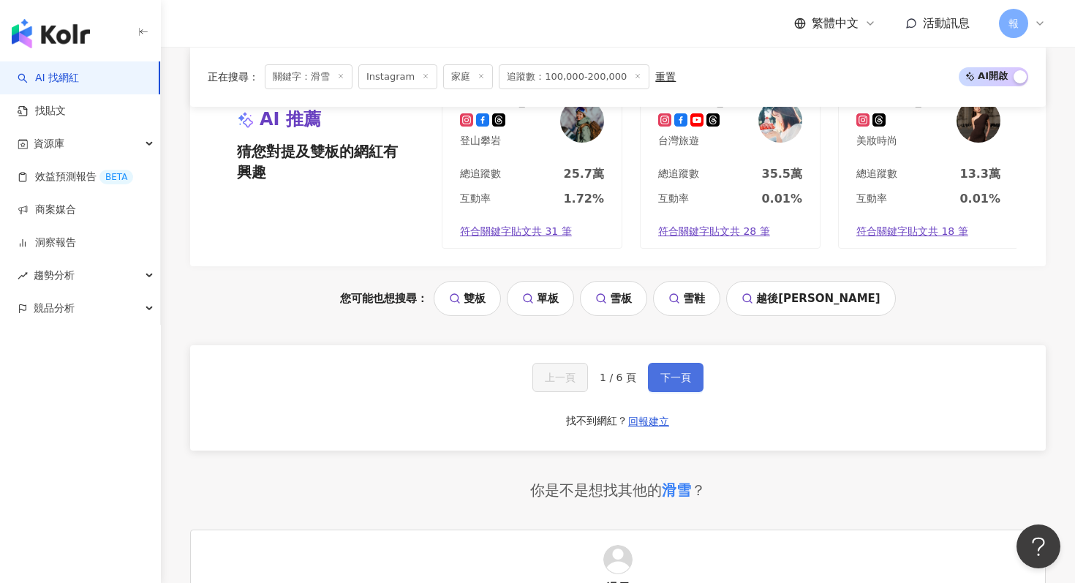
click at [654, 376] on button "下一頁" at bounding box center [676, 377] width 56 height 29
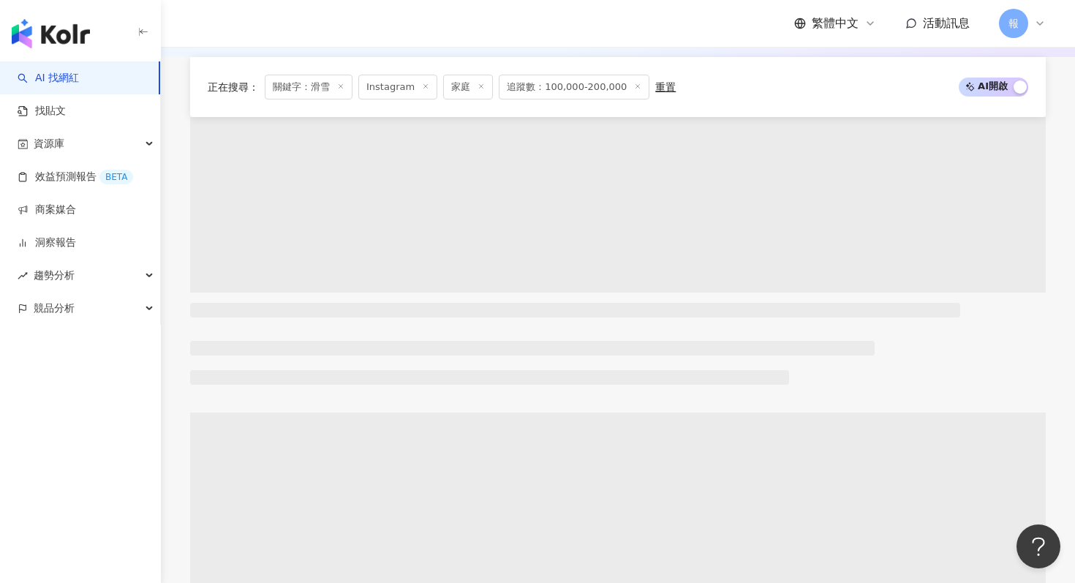
scroll to position [0, 0]
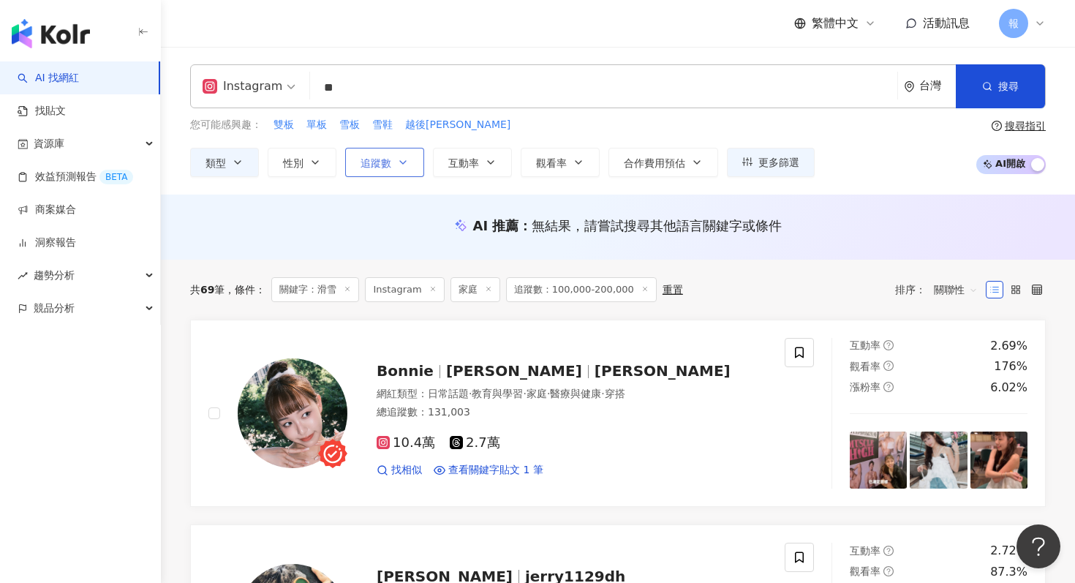
click at [383, 166] on span "追蹤數" at bounding box center [375, 163] width 31 height 12
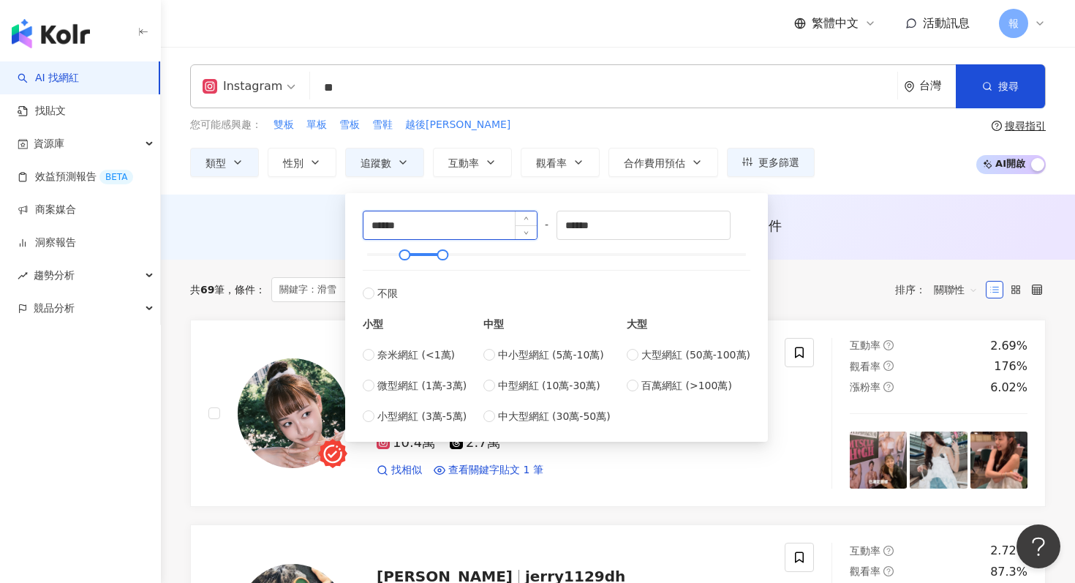
click at [409, 221] on input "******" at bounding box center [449, 225] width 173 height 28
type input "*"
type input "****"
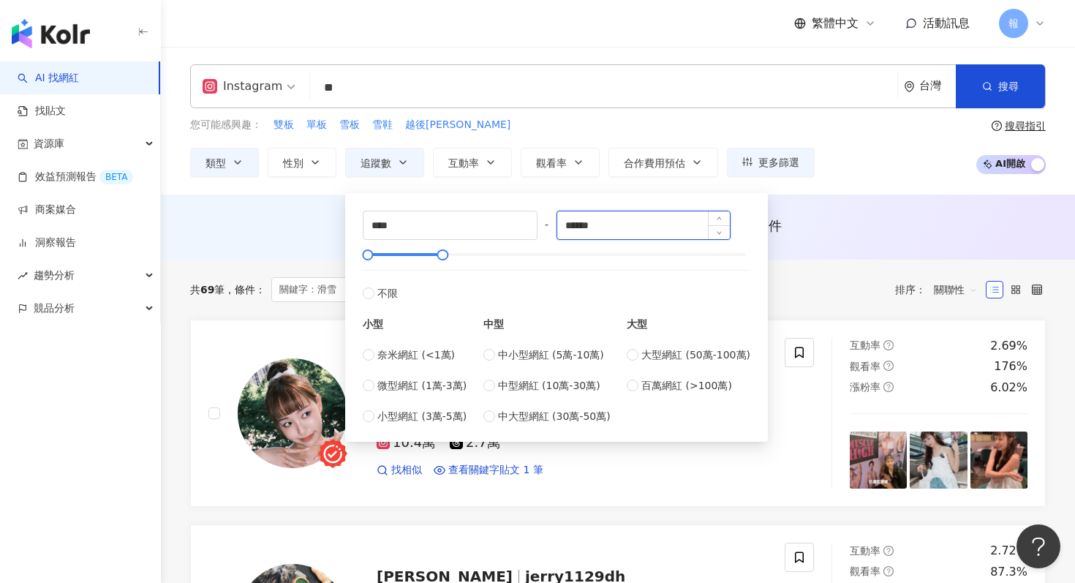
click at [618, 224] on input "******" at bounding box center [643, 225] width 173 height 28
type input "******"
click at [913, 232] on div "AI 推薦 ： 無結果，請嘗試搜尋其他語言關鍵字或條件" at bounding box center [617, 225] width 855 height 18
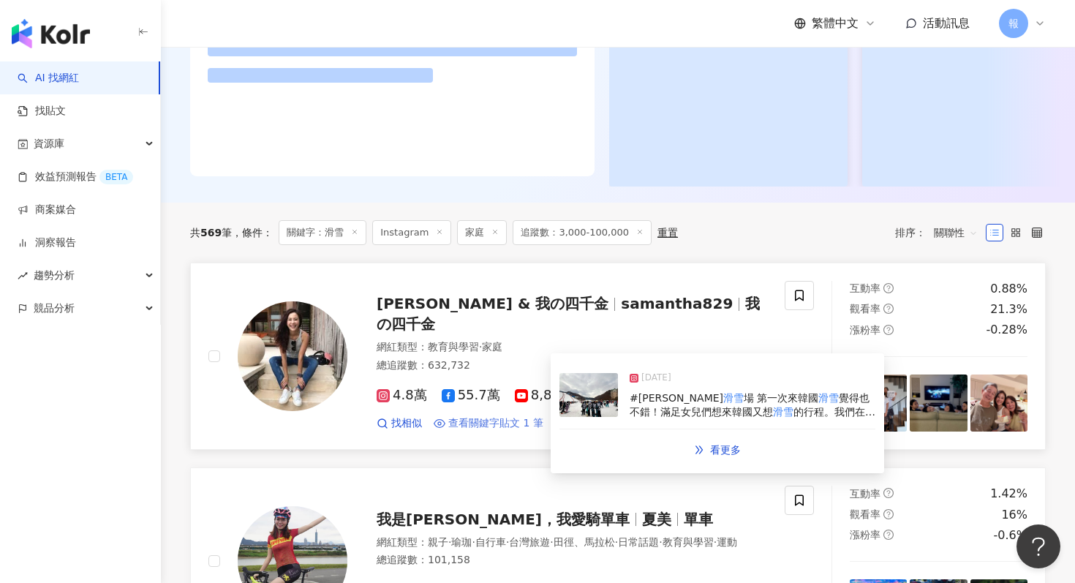
scroll to position [298, 0]
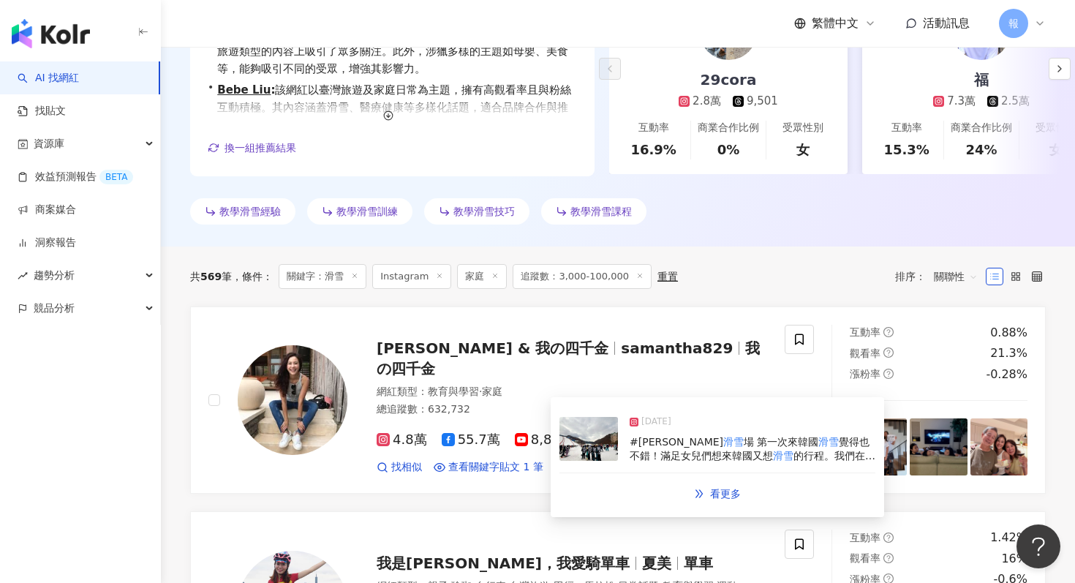
click at [599, 447] on img at bounding box center [588, 439] width 58 height 44
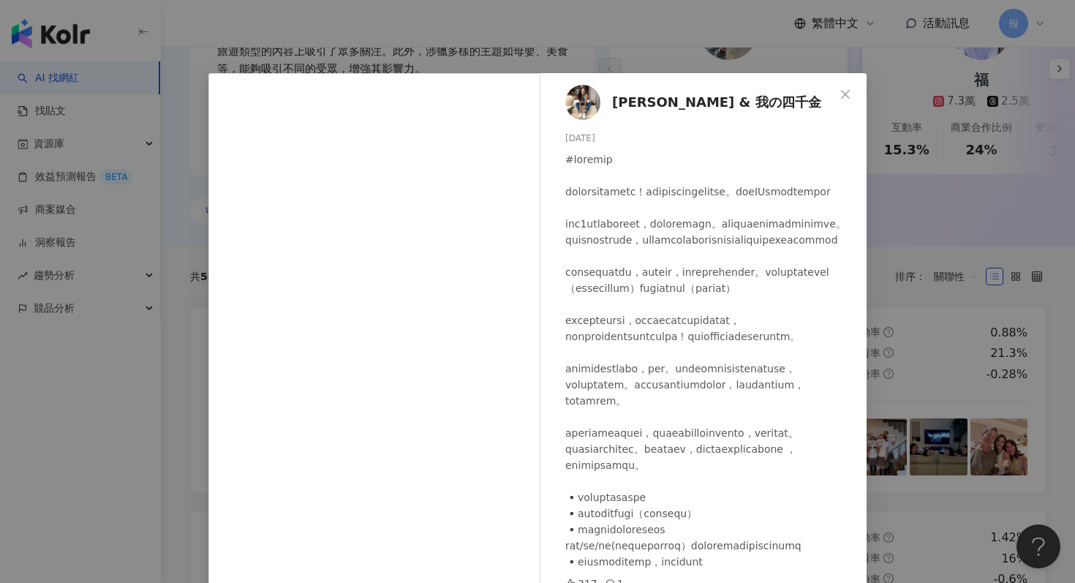
scroll to position [73, 0]
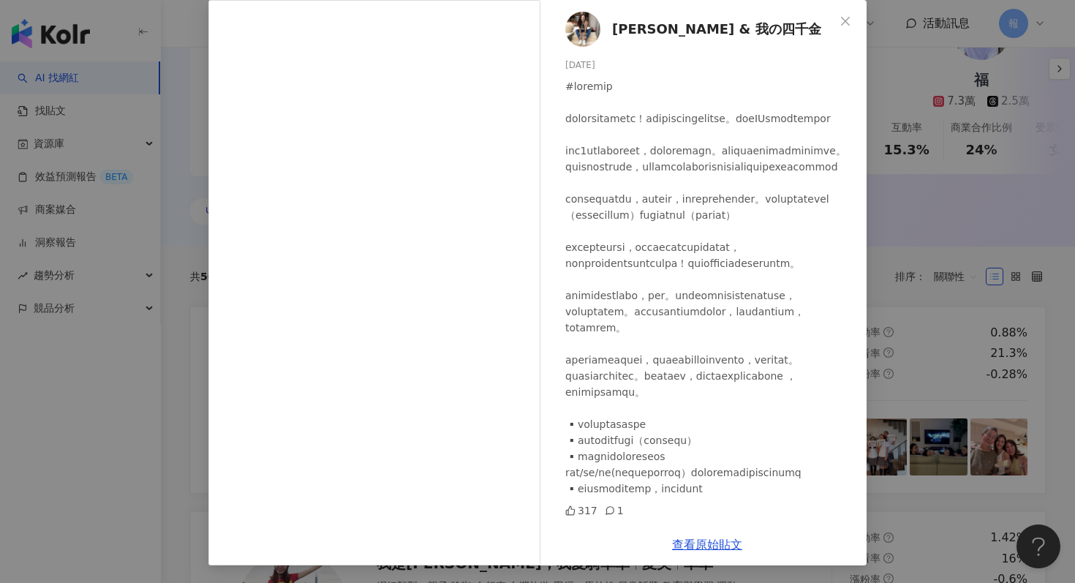
click at [961, 134] on div "Samantha & 我の四千金 2025/1/20 317 1 查看原始貼文" at bounding box center [537, 291] width 1075 height 583
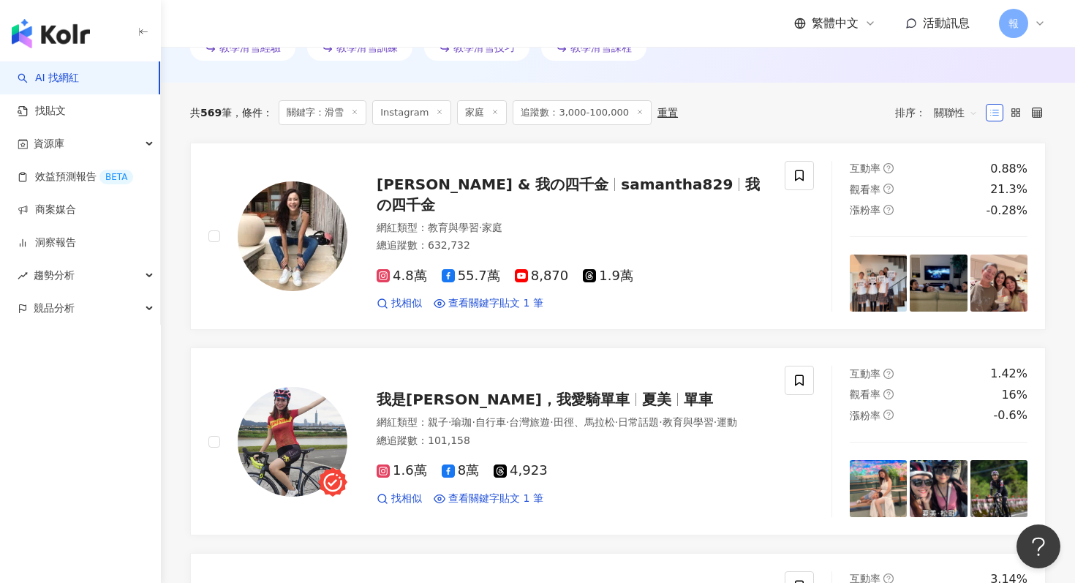
scroll to position [684, 0]
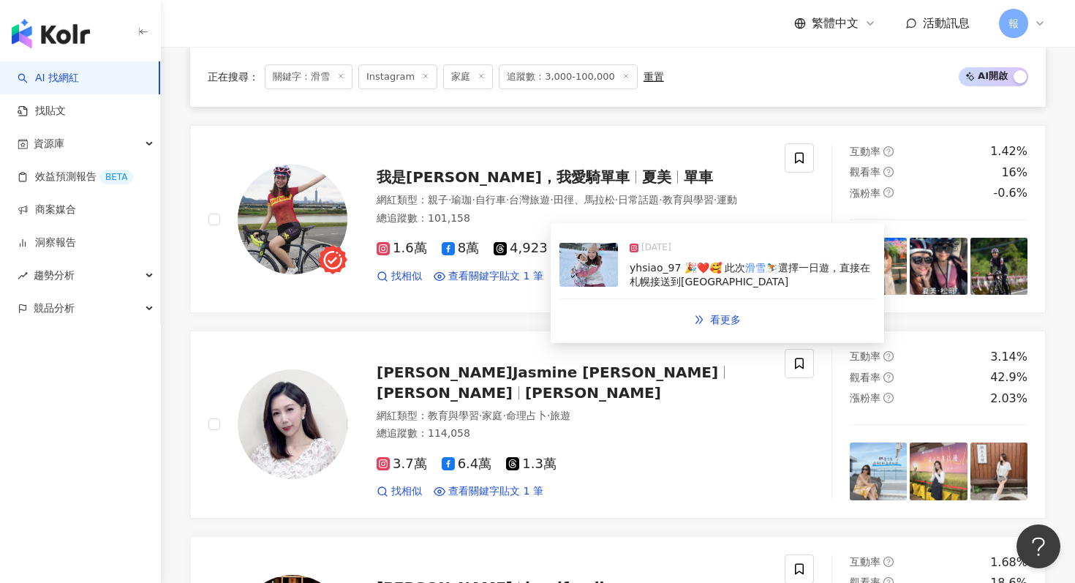
click at [596, 269] on img at bounding box center [588, 265] width 58 height 44
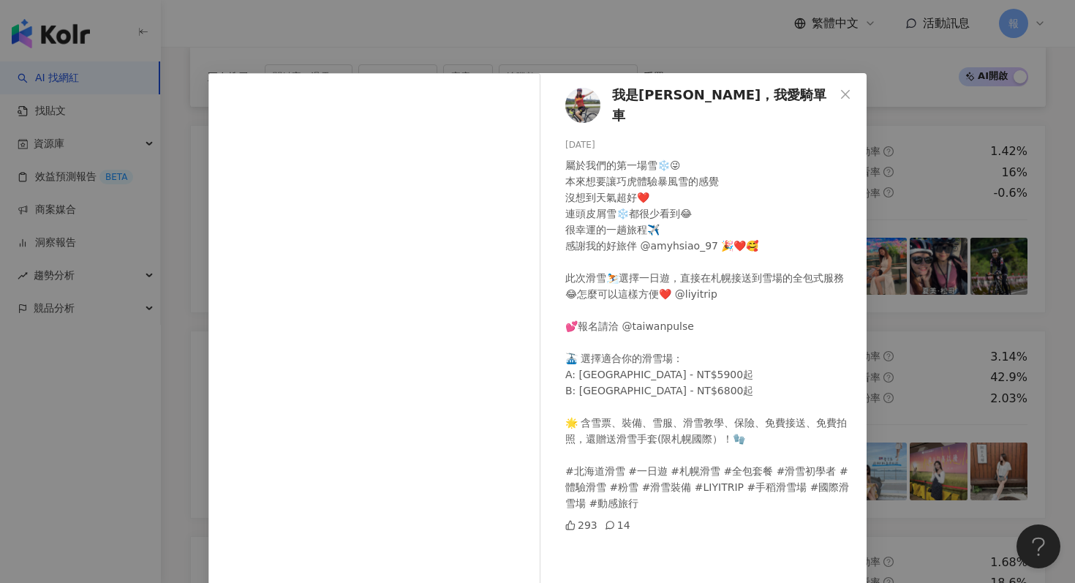
scroll to position [53, 0]
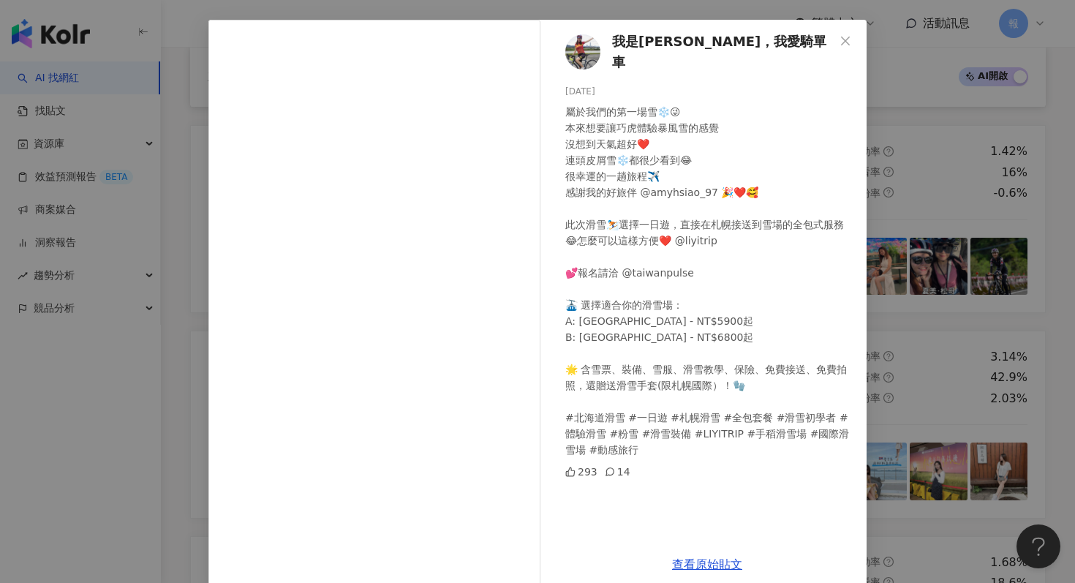
click at [885, 178] on div "我是夏美，我愛騎單車 2025/1/28 屬於我們的第一場雪❄️😜 本來想要讓巧虎體驗暴風雪的感覺 沒想到天氣超好❤️ 連頭皮屑雪❄️都很少看到😂 很幸運的一…" at bounding box center [537, 291] width 1075 height 583
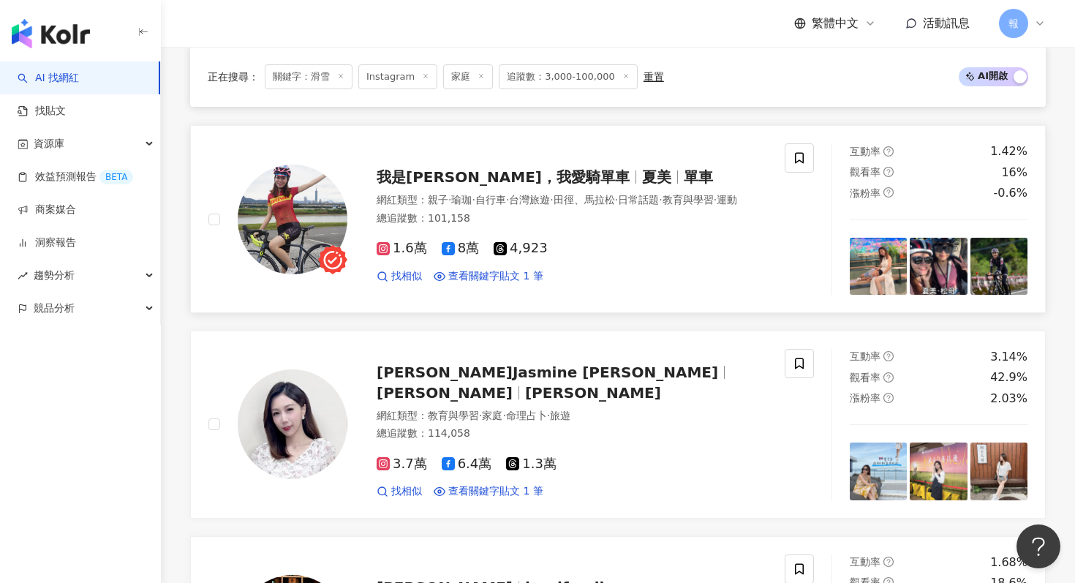
click at [284, 201] on img at bounding box center [293, 219] width 110 height 110
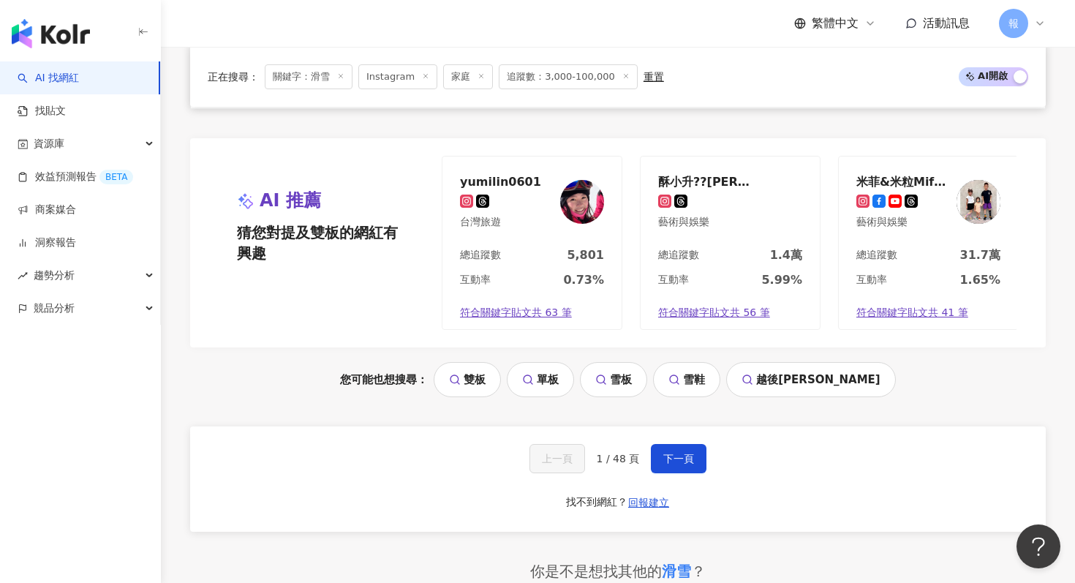
scroll to position [2995, 0]
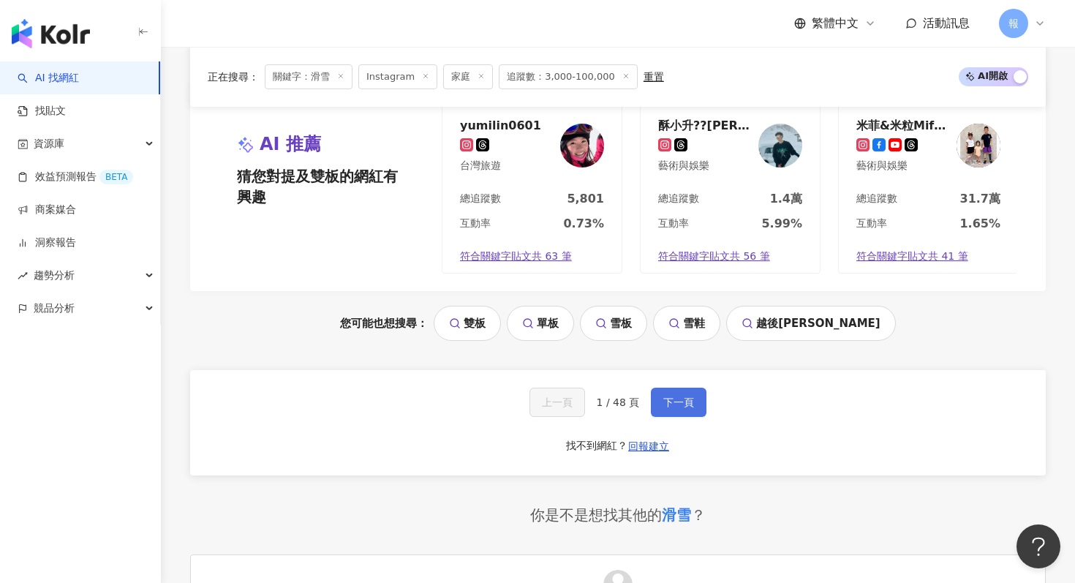
click at [683, 408] on button "下一頁" at bounding box center [679, 401] width 56 height 29
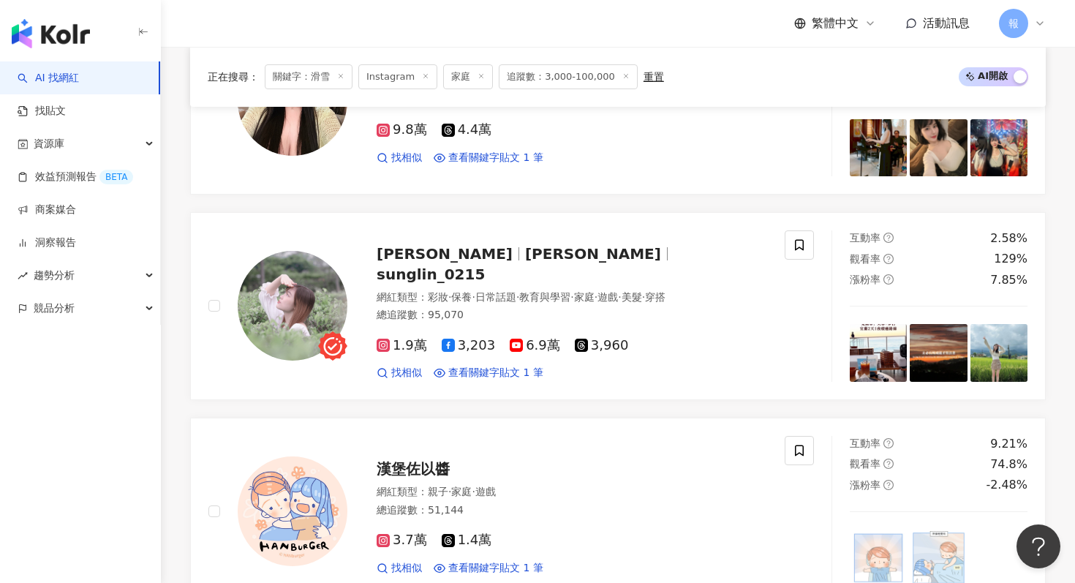
scroll to position [1282, 0]
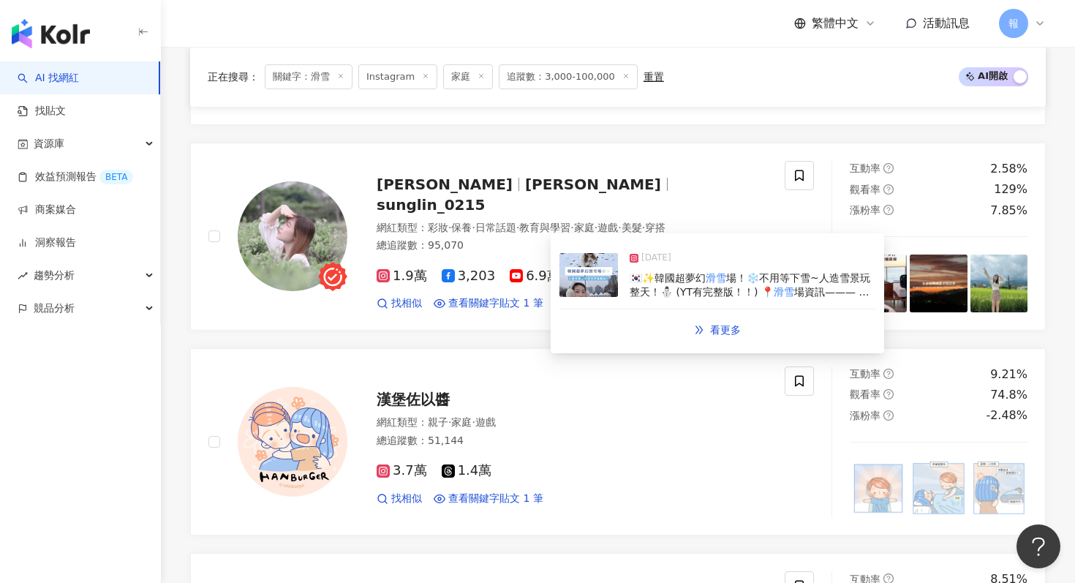
click at [586, 281] on img at bounding box center [588, 275] width 58 height 44
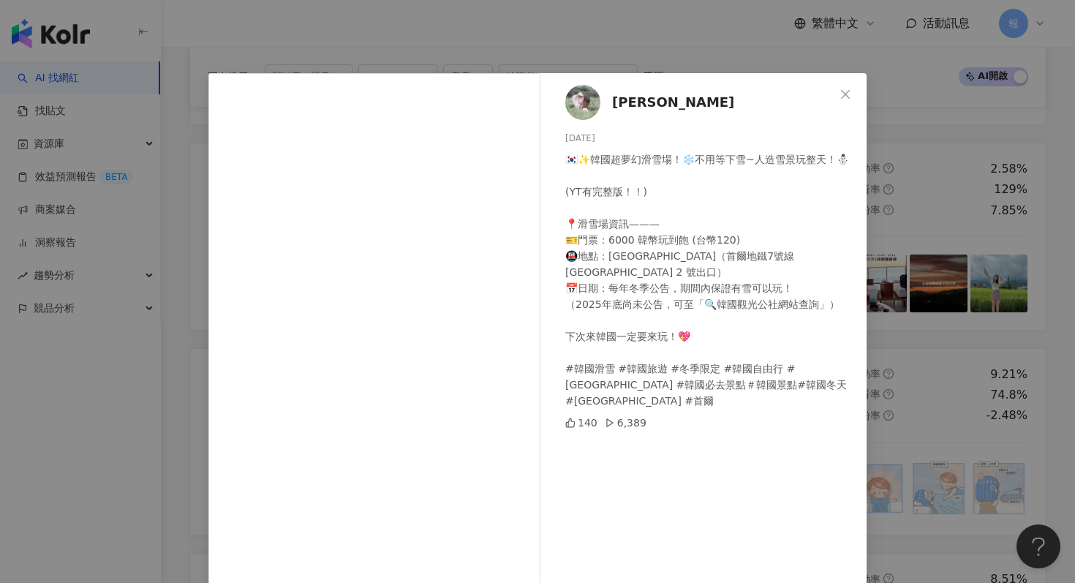
click at [946, 276] on div "珍珠Sunglin 2025/3/8 🇰🇷✨韓國超夢幻滑雪場！❄️不用等下雪~人造雪景玩整天！⛄️ (YT有完整版！！) 📍滑雪場資訊——— 🎫門票：6000…" at bounding box center [537, 291] width 1075 height 583
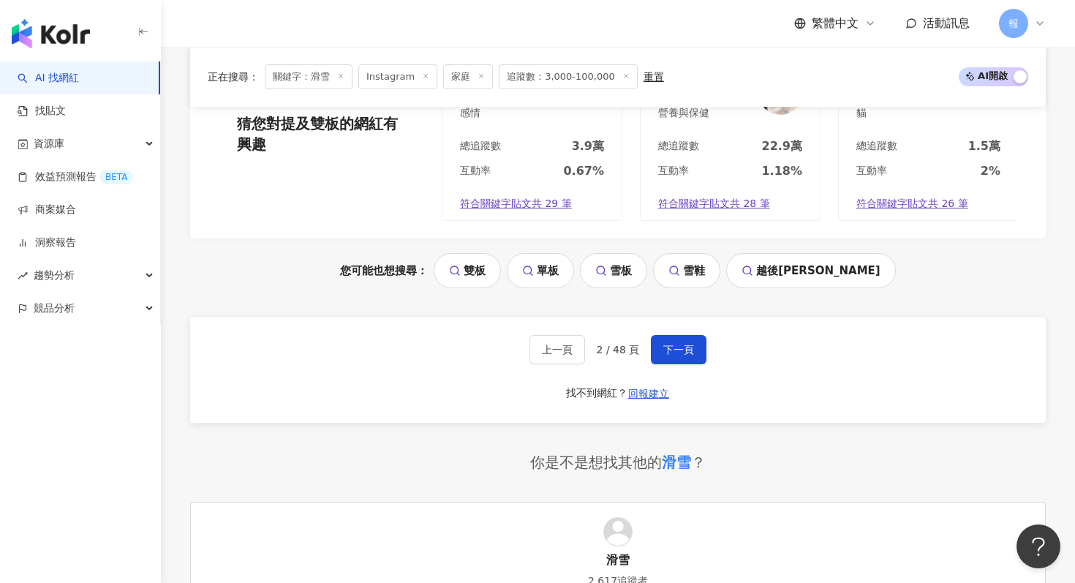
scroll to position [3195, 0]
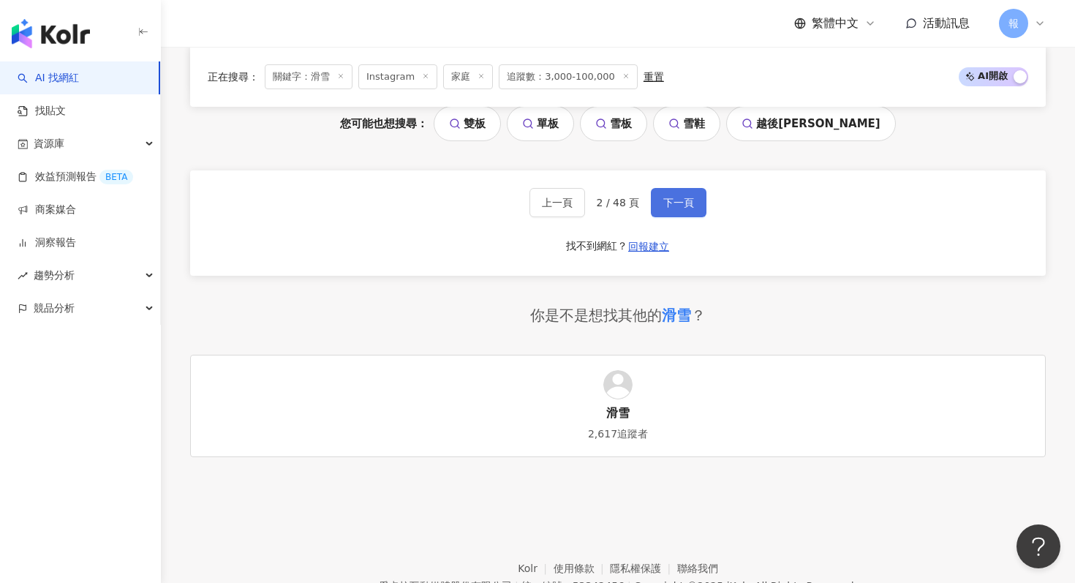
click at [660, 203] on button "下一頁" at bounding box center [679, 202] width 56 height 29
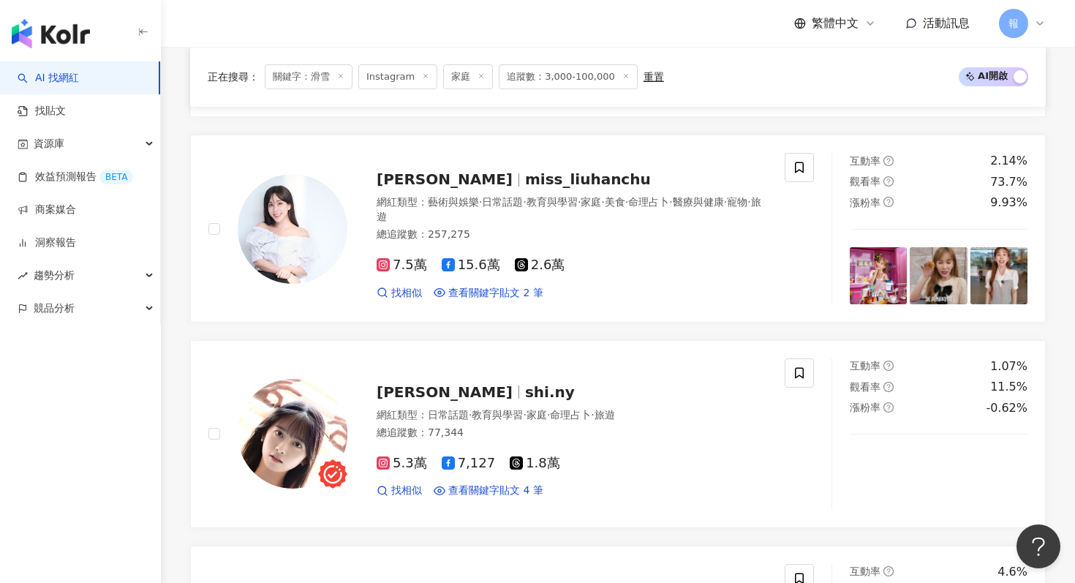
scroll to position [783, 0]
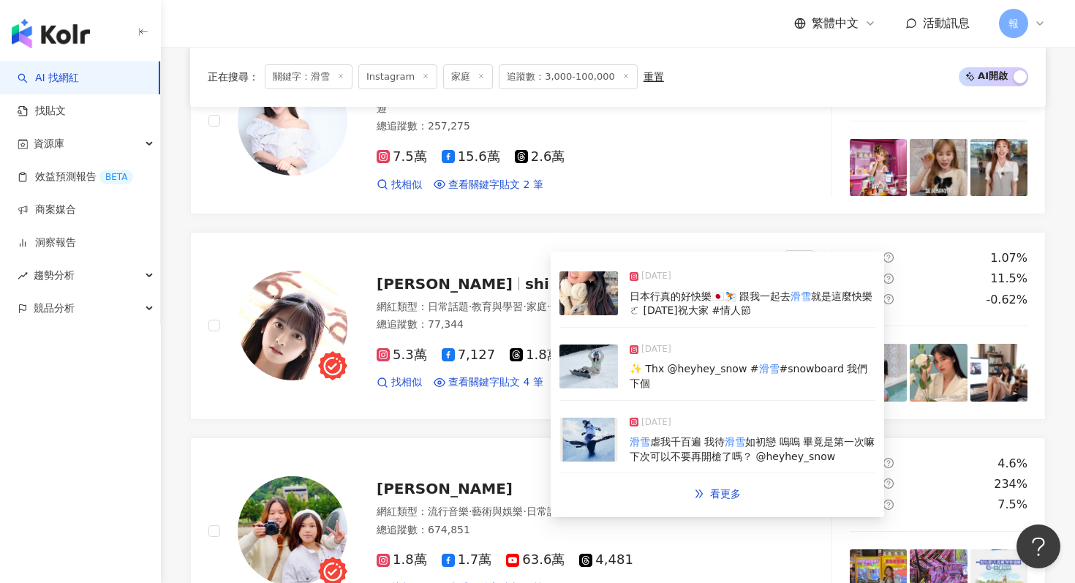
click at [591, 360] on img at bounding box center [588, 366] width 58 height 44
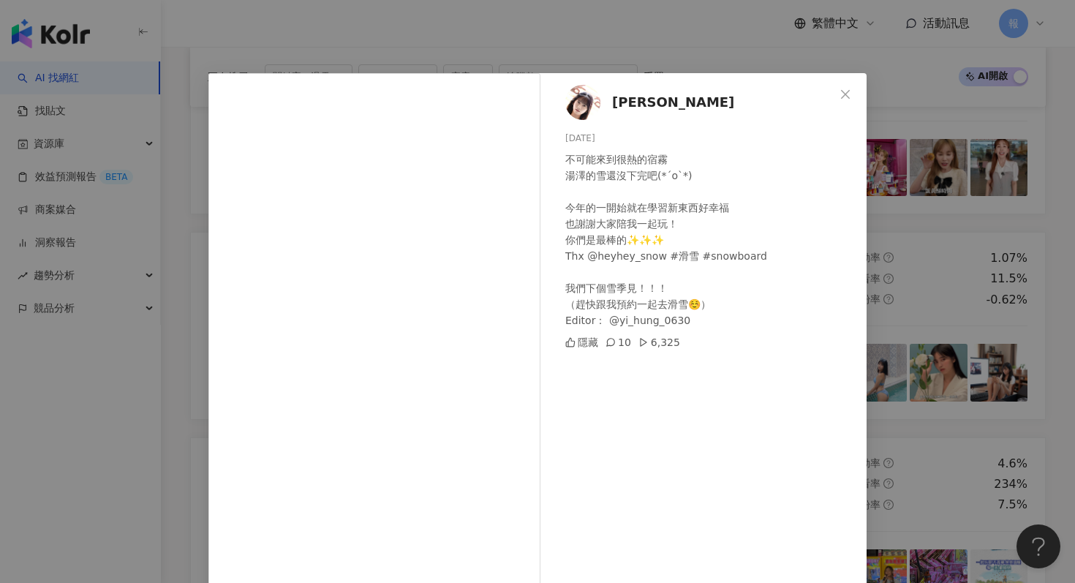
click at [937, 303] on div "Shinny蔡宛妮 2025/3/11 不可能來到很熱的宿霧 湯澤的雪還沒下完吧(*´ο`*) 今年的一開始就在學習新東西好幸福 也謝謝大家陪我一起玩！ 你們…" at bounding box center [537, 291] width 1075 height 583
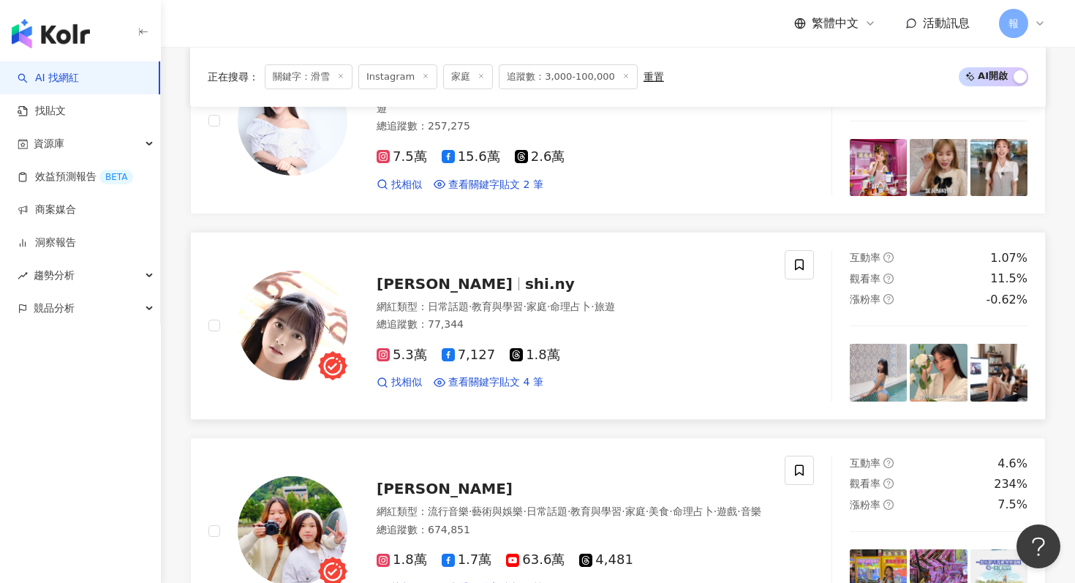
scroll to position [1105, 0]
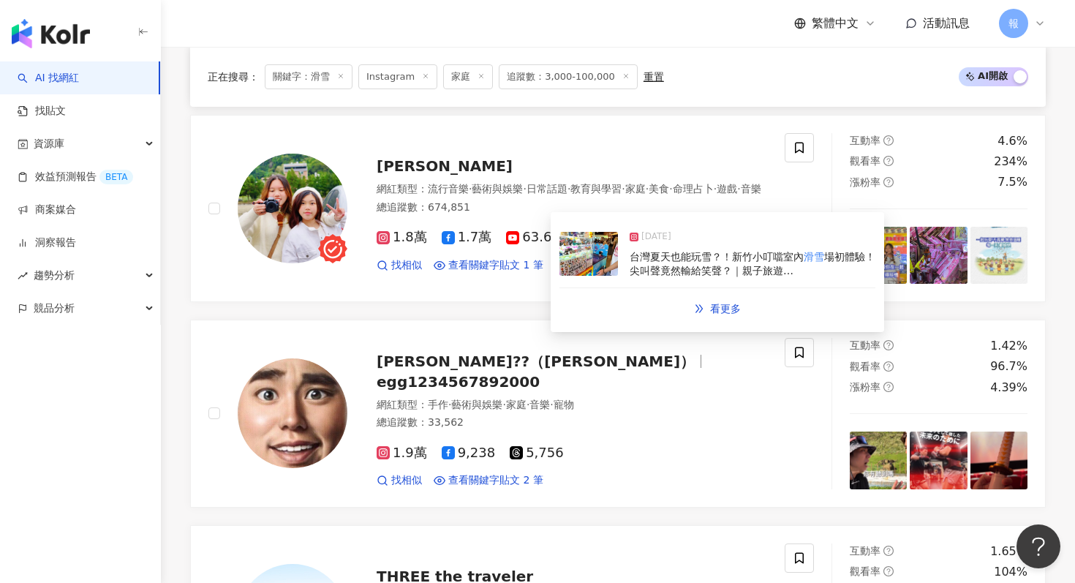
click at [589, 249] on img at bounding box center [588, 254] width 58 height 44
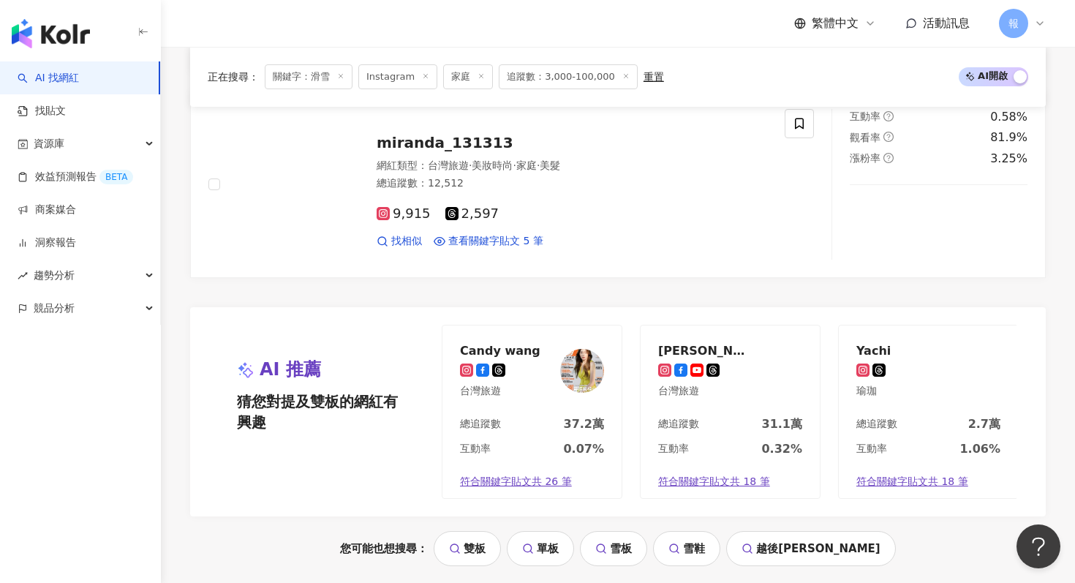
scroll to position [2874, 0]
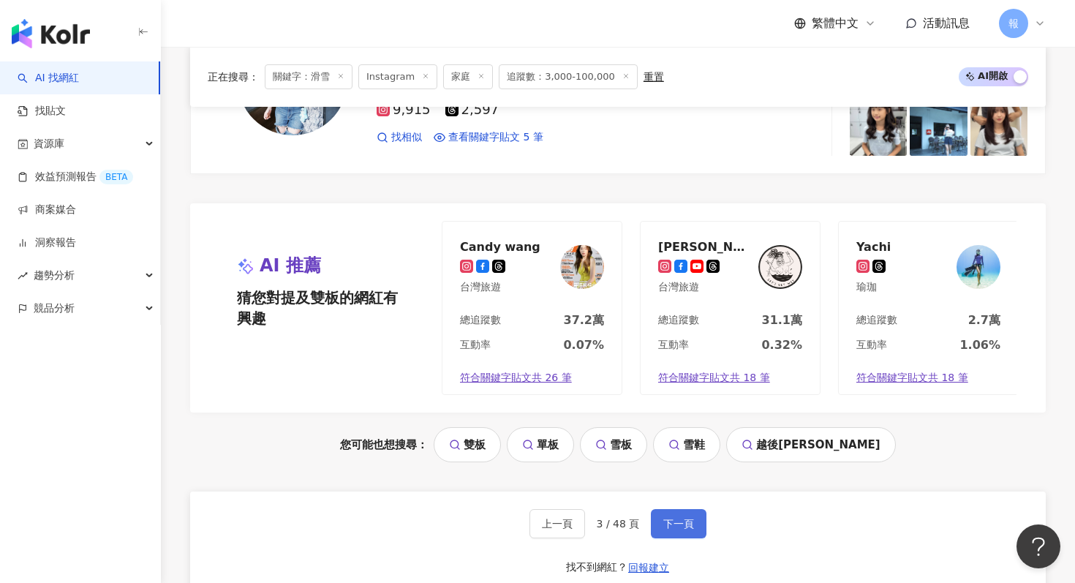
click at [670, 512] on button "下一頁" at bounding box center [679, 523] width 56 height 29
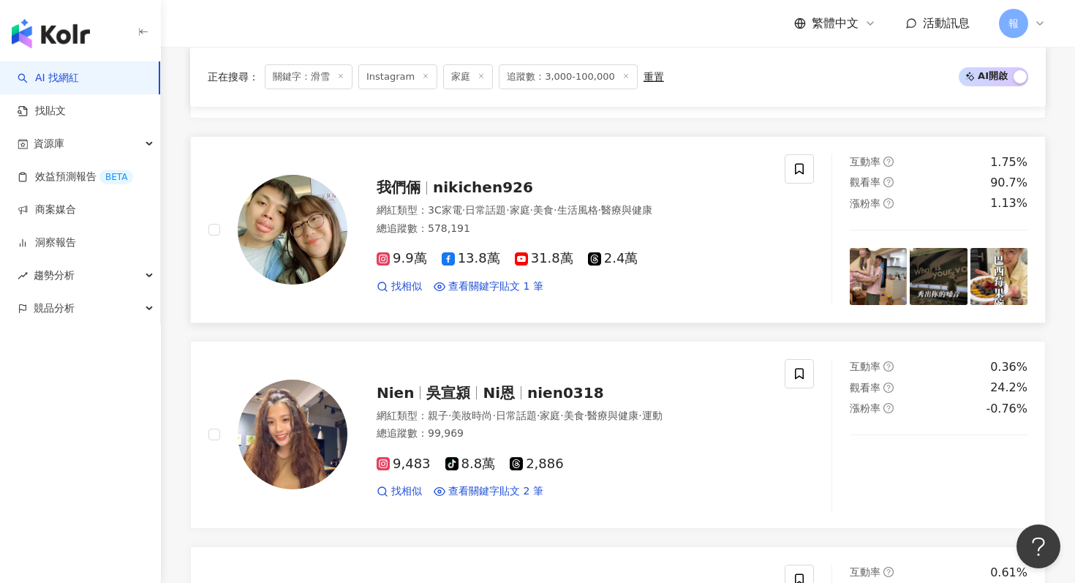
scroll to position [1236, 0]
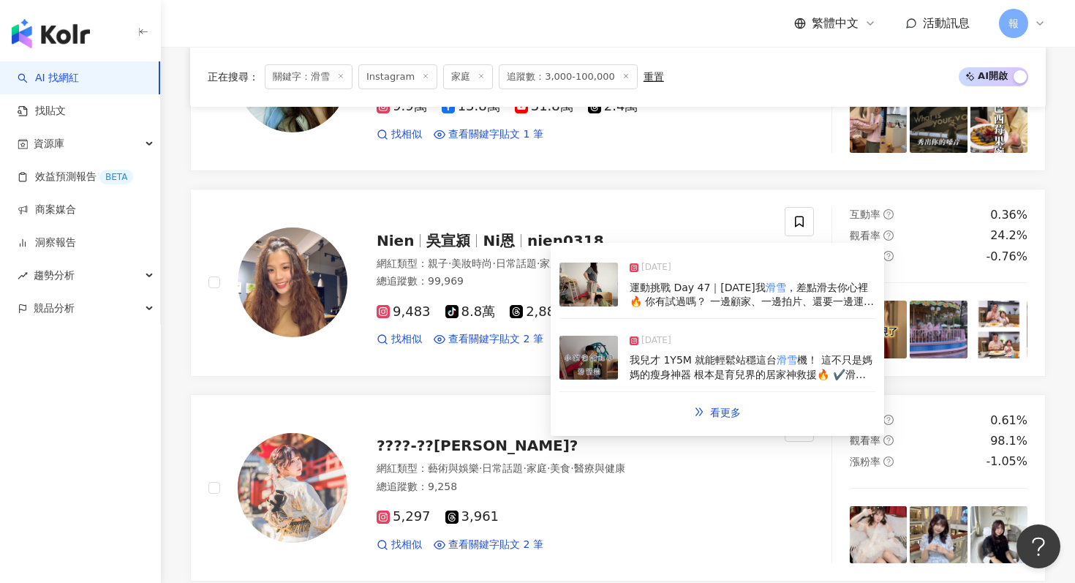
click at [589, 292] on img at bounding box center [588, 284] width 58 height 44
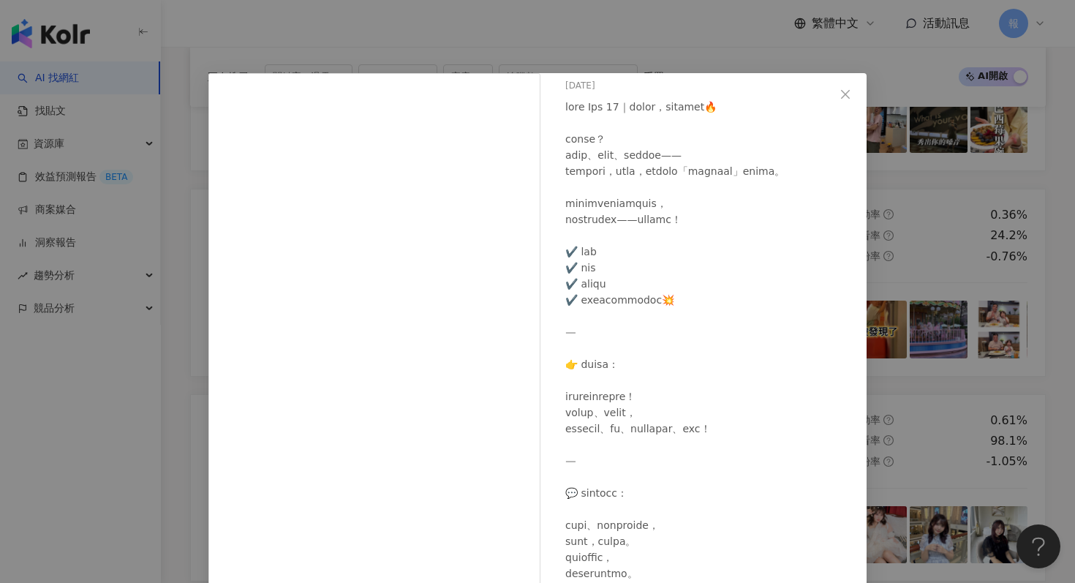
scroll to position [56, 0]
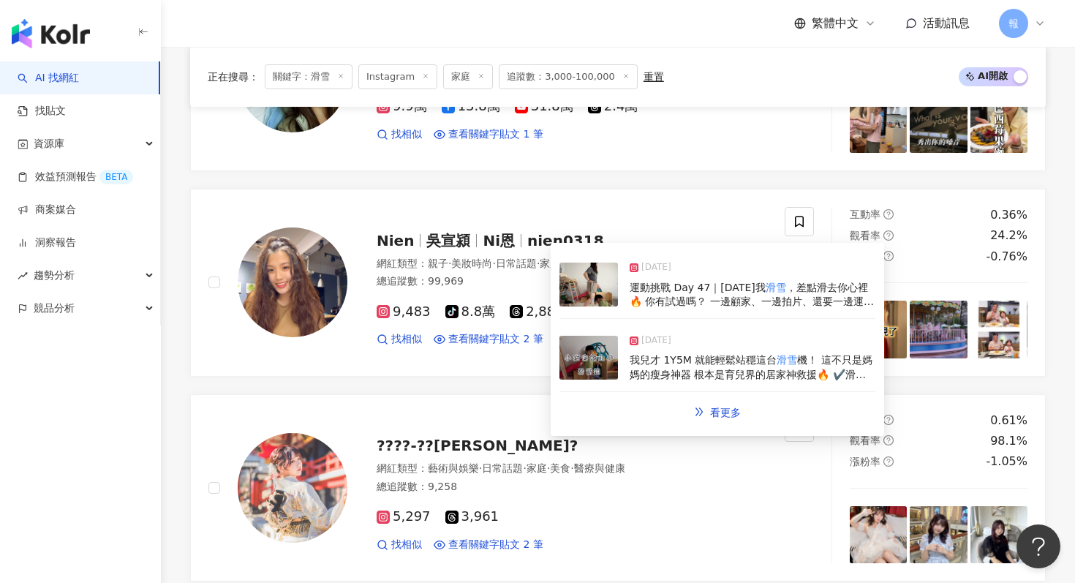
click at [586, 357] on img at bounding box center [588, 358] width 58 height 44
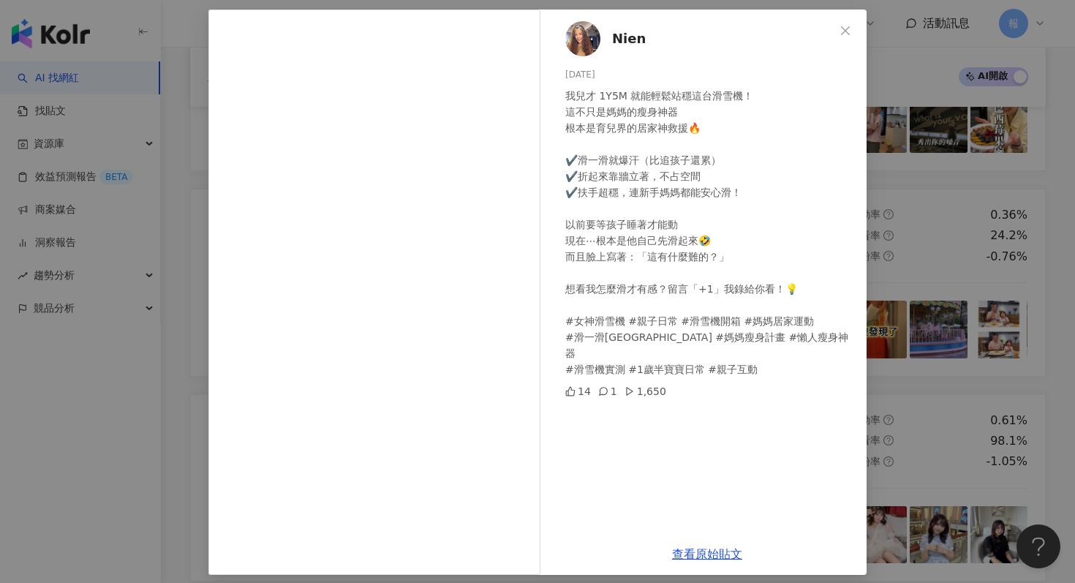
scroll to position [73, 0]
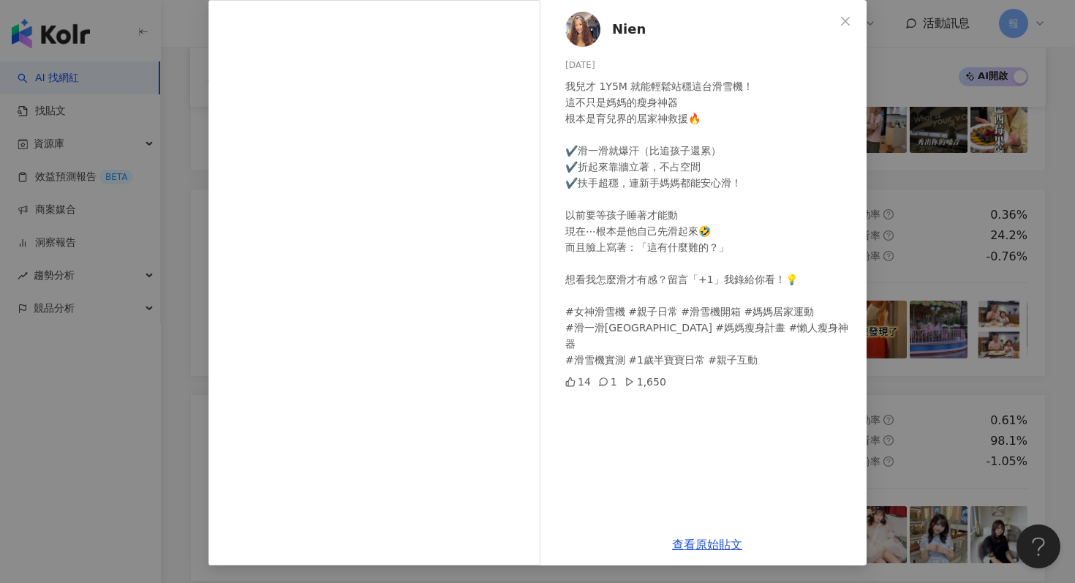
click at [883, 270] on div "Nien 2025/7/31 我兒才 1Y5M 就能輕鬆站穩這台滑雪機！ 這不只是媽媽的瘦身神器 根本是育兒界的居家神救援🔥 ✔️滑一滑就爆汗（比追孩子還累）…" at bounding box center [537, 291] width 1075 height 583
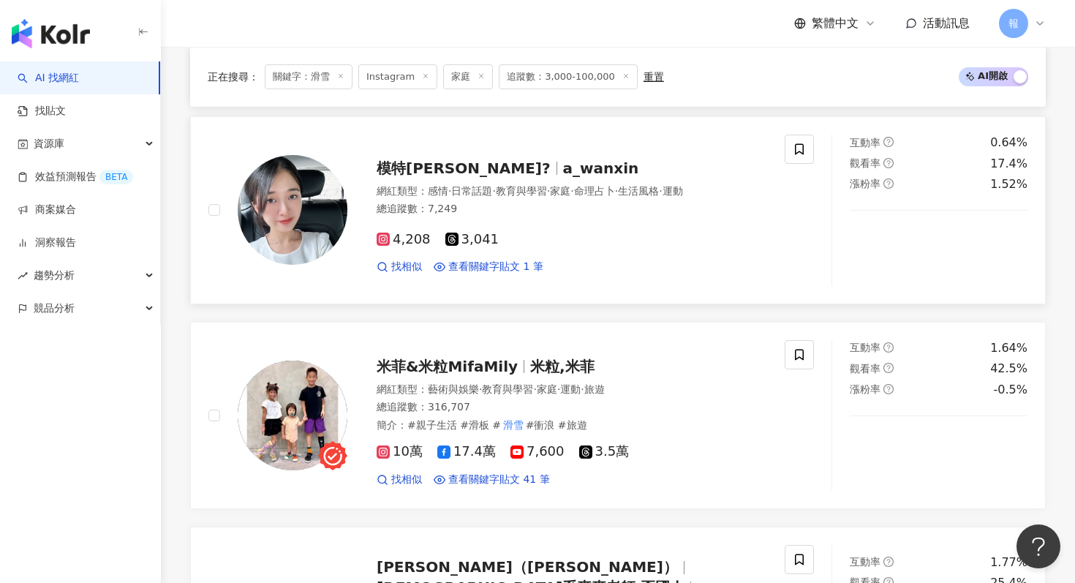
scroll to position [1864, 0]
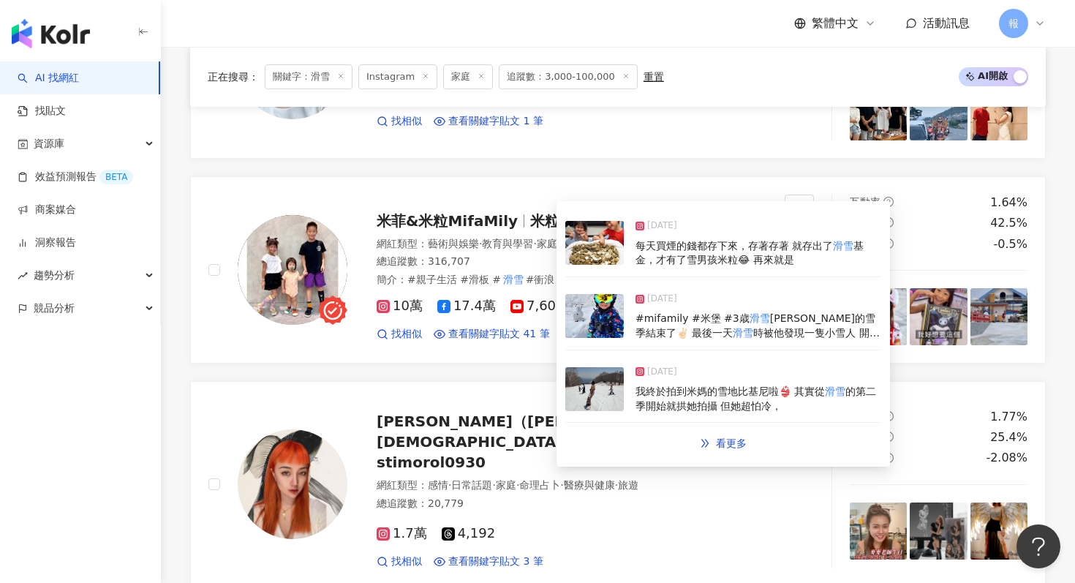
click at [594, 374] on img at bounding box center [594, 389] width 58 height 44
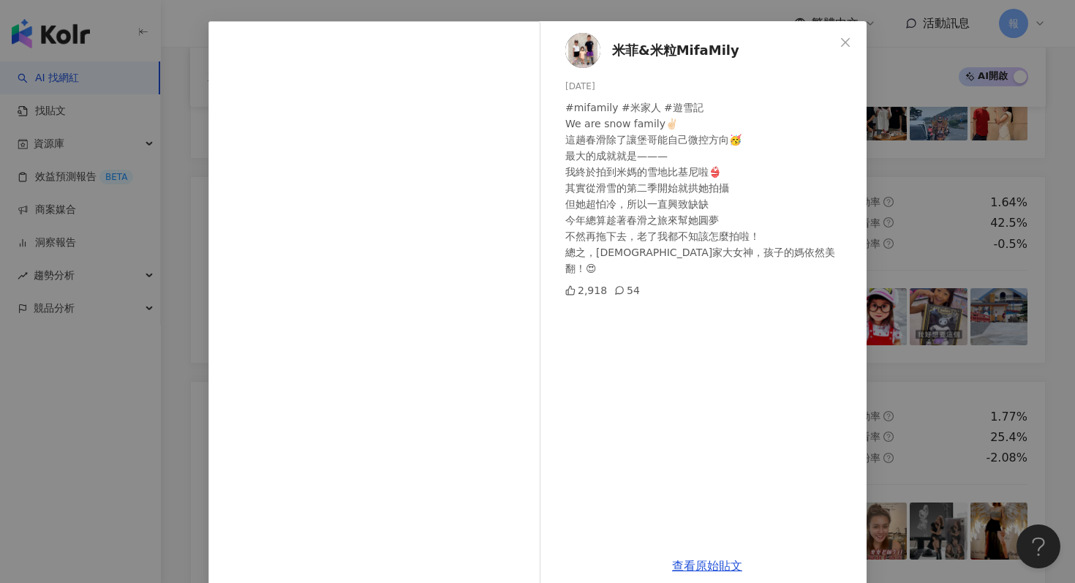
scroll to position [73, 0]
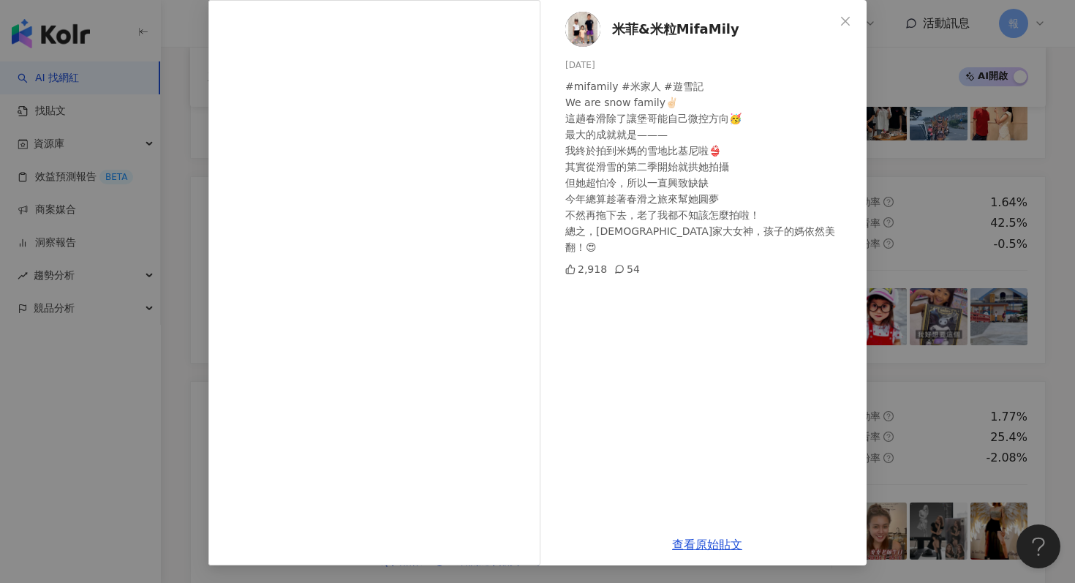
click at [929, 232] on div "米菲&米粒MifaMily 2025/5/2 #mifamily #米家人 #遊雪記 We are snow family✌🏻 這趟春滑除了讓堡哥能自己微控方…" at bounding box center [537, 291] width 1075 height 583
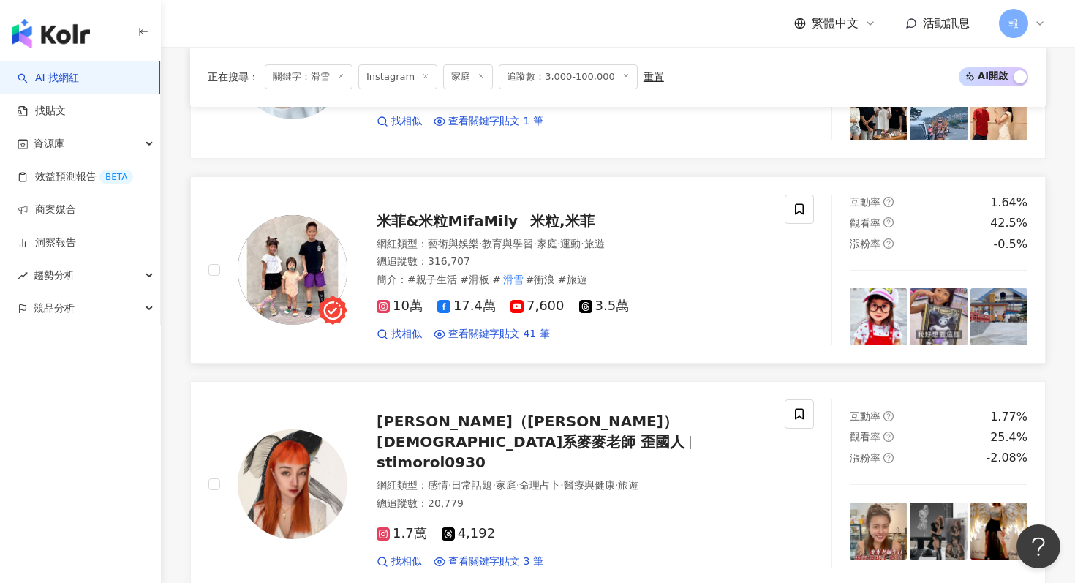
click at [501, 260] on div "總追蹤數 ： 316,707" at bounding box center [571, 261] width 390 height 15
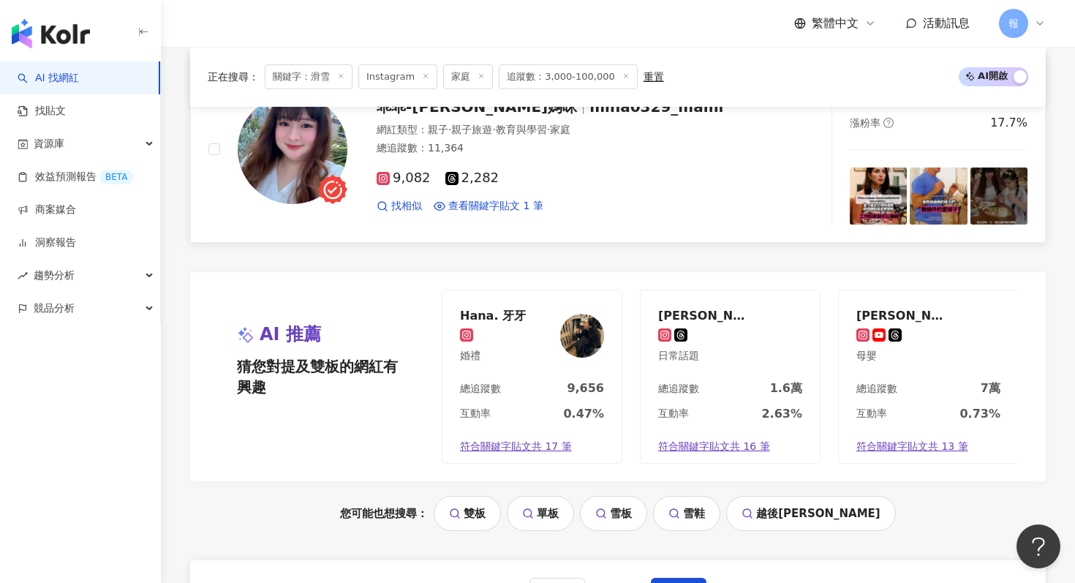
scroll to position [2957, 0]
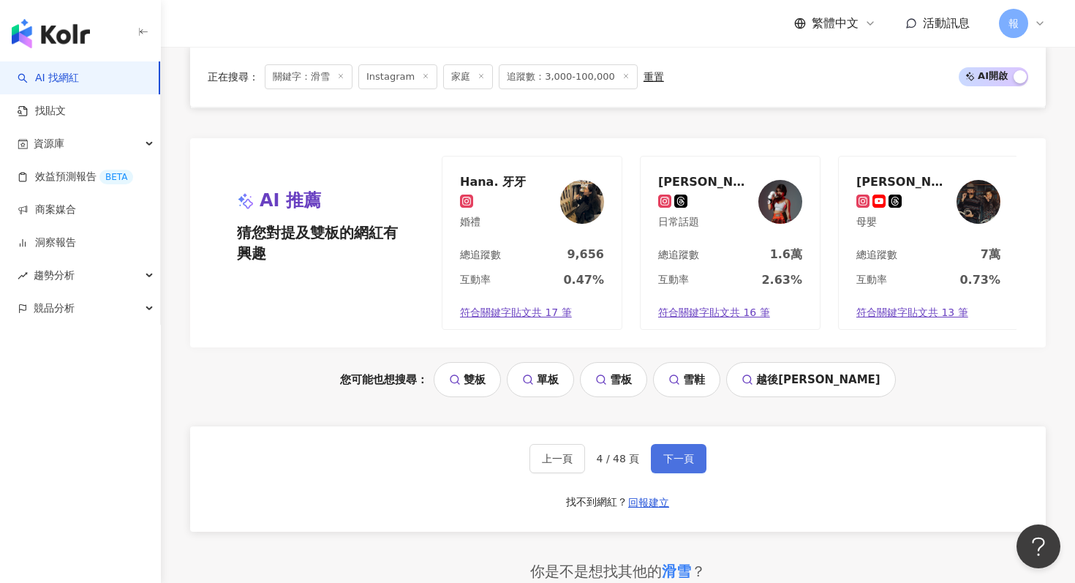
click at [674, 453] on span "下一頁" at bounding box center [678, 459] width 31 height 12
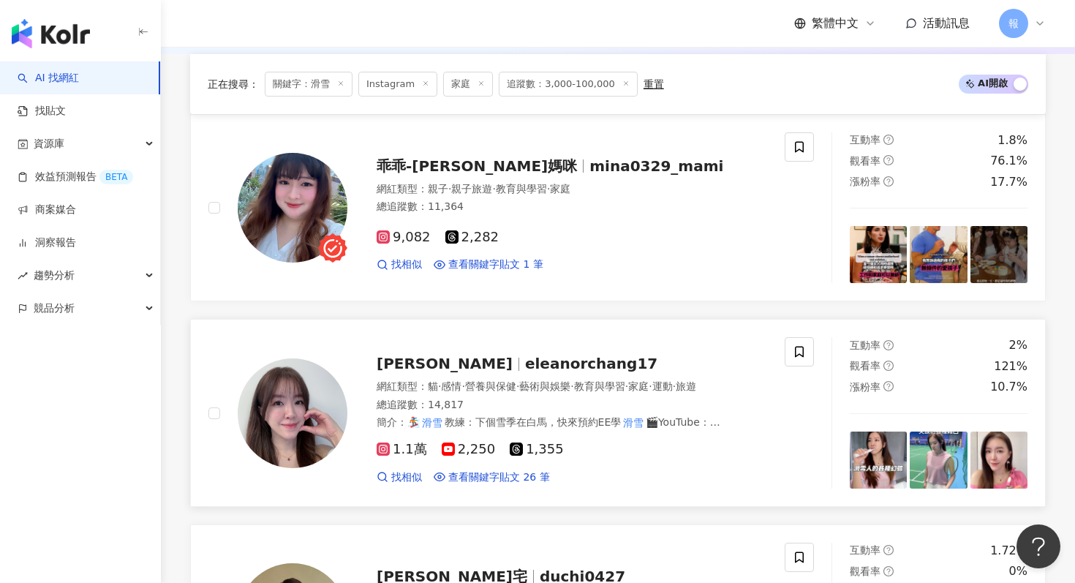
scroll to position [367, 0]
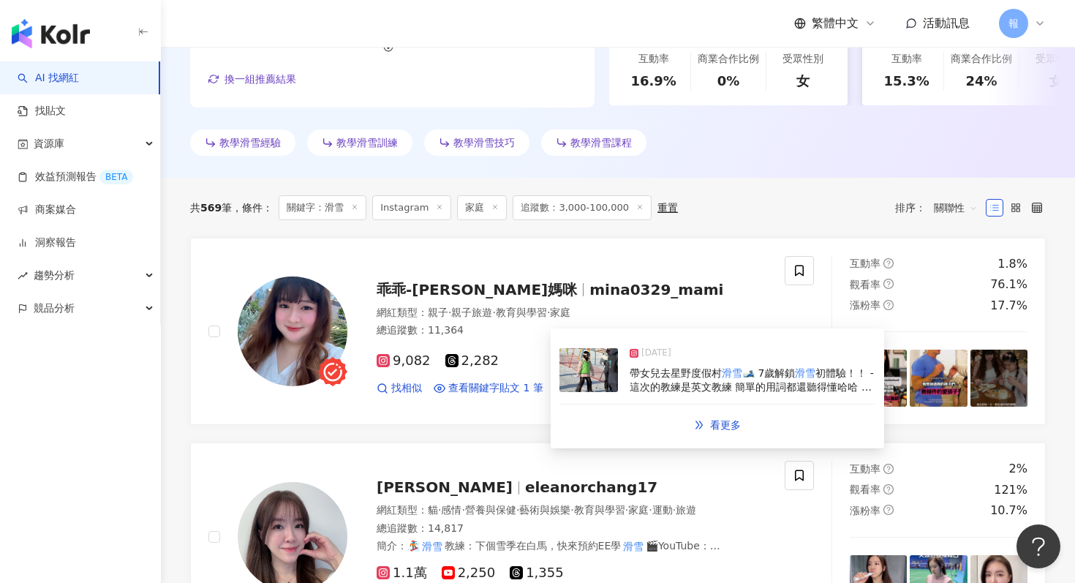
click at [601, 374] on img at bounding box center [588, 370] width 58 height 44
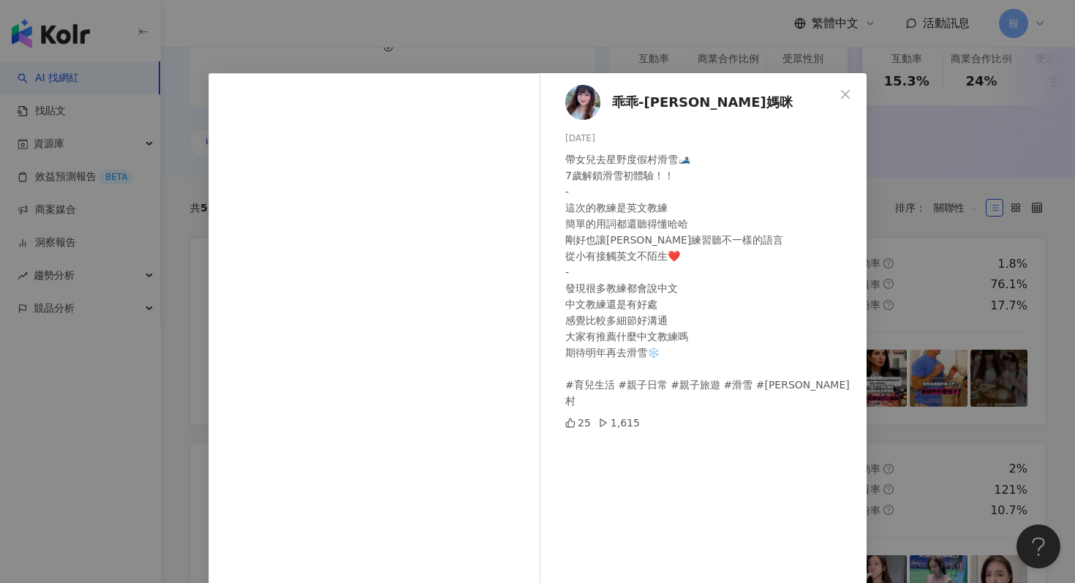
click at [890, 336] on div "乖乖-咪娜媽咪 2025/5/5 帶女兒去星野度假村滑雪🎿 7歲解鎖滑雪初體驗！！ - 這次的教練是英文教練 簡單的用詞都還聽得懂哈哈 剛好也讓咪娜練習聽不一…" at bounding box center [537, 291] width 1075 height 583
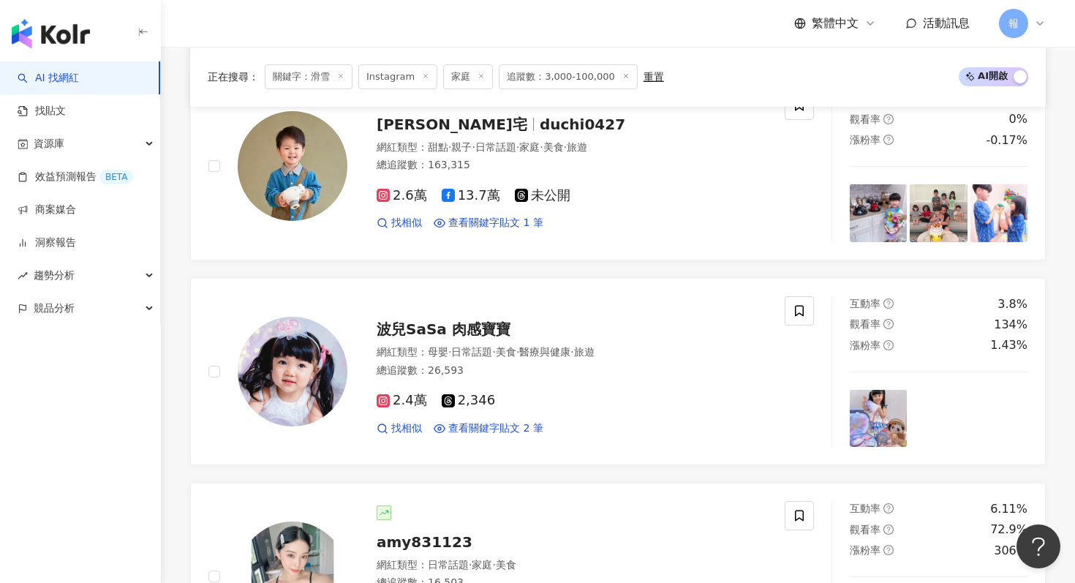
scroll to position [1035, 0]
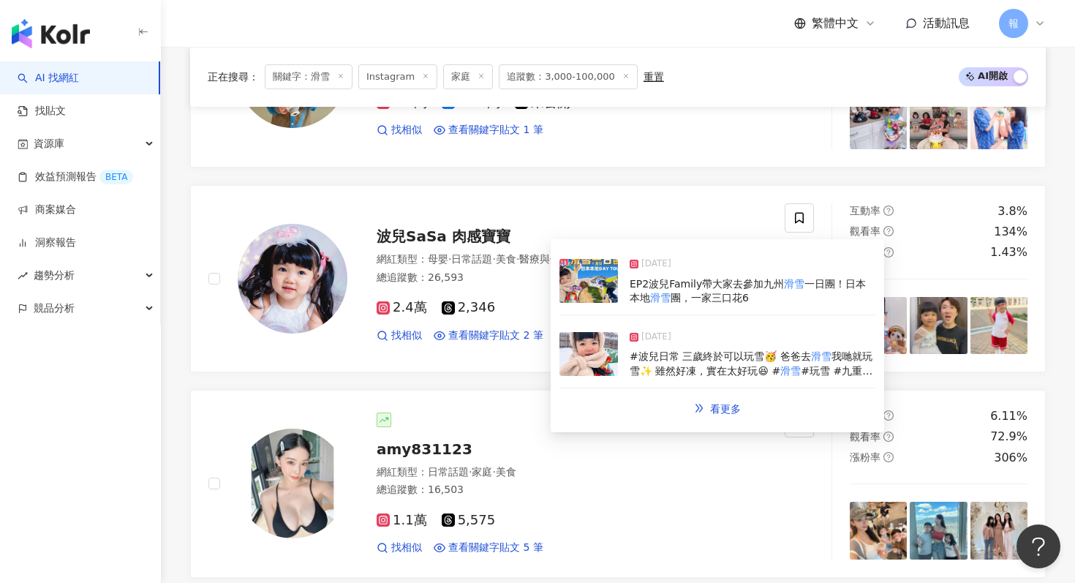
click at [599, 347] on img at bounding box center [588, 354] width 58 height 44
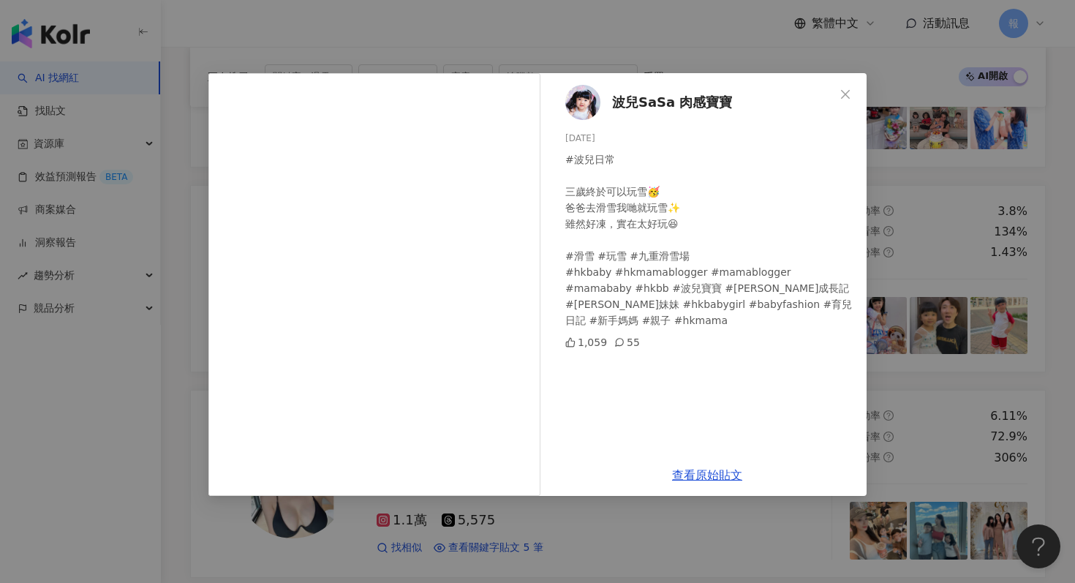
click at [877, 212] on div "波兒SaSa 肉感寶寶 2025/1/12 #波兒日常 三歲終於可以玩雪🥳 爸爸去滑雪我哋就玩雪✨ 雖然好凍，實在太好玩😆 #滑雪 #玩雪 #九重滑雪場 #h…" at bounding box center [537, 291] width 1075 height 583
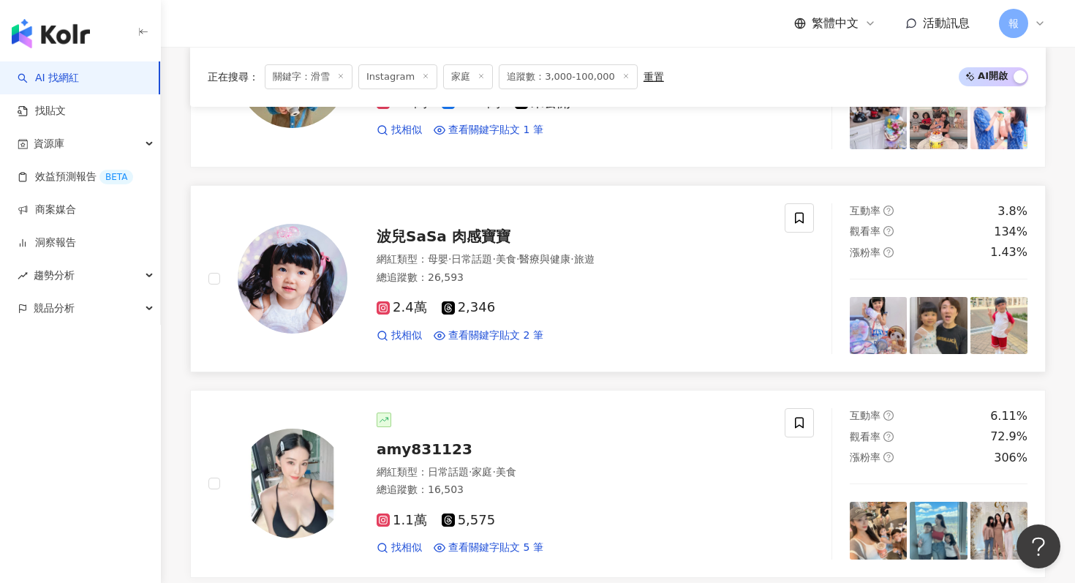
click at [598, 325] on div "2.4萬 2,346 找相似 查看關鍵字貼文 2 筆" at bounding box center [571, 315] width 390 height 54
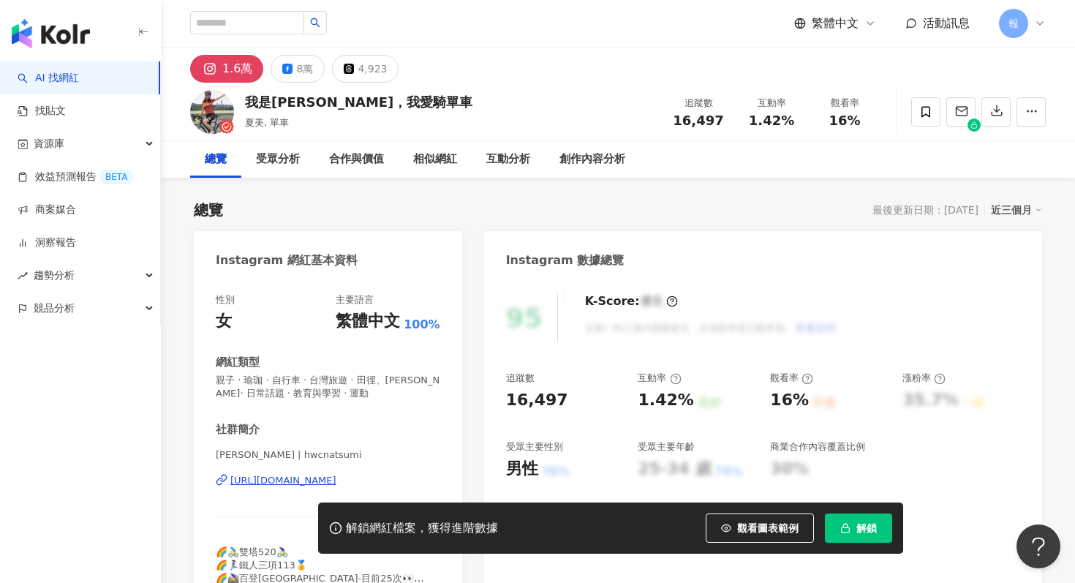
click at [852, 526] on button "解鎖" at bounding box center [858, 527] width 67 height 29
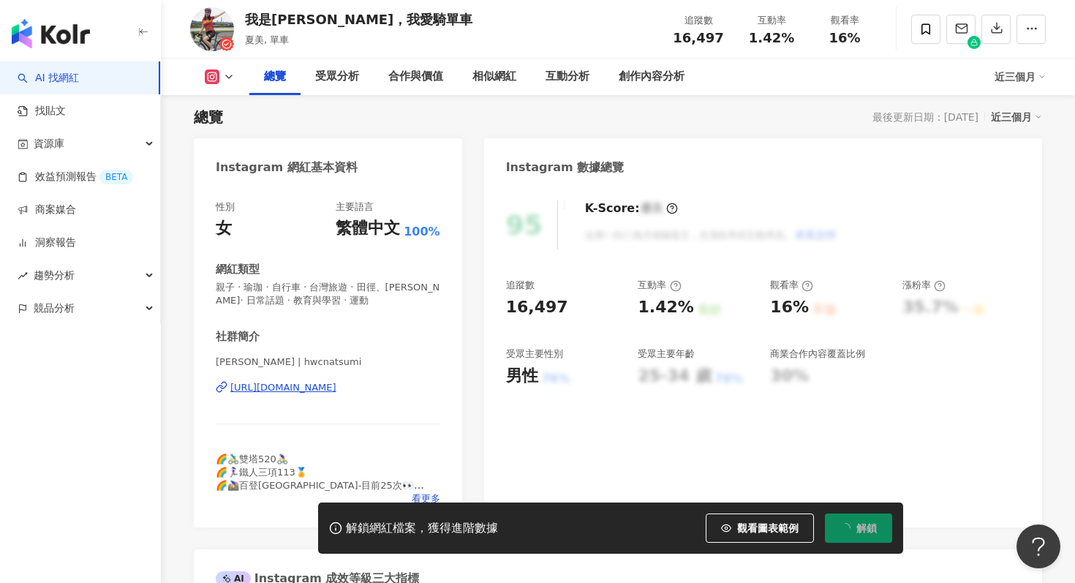
scroll to position [96, 0]
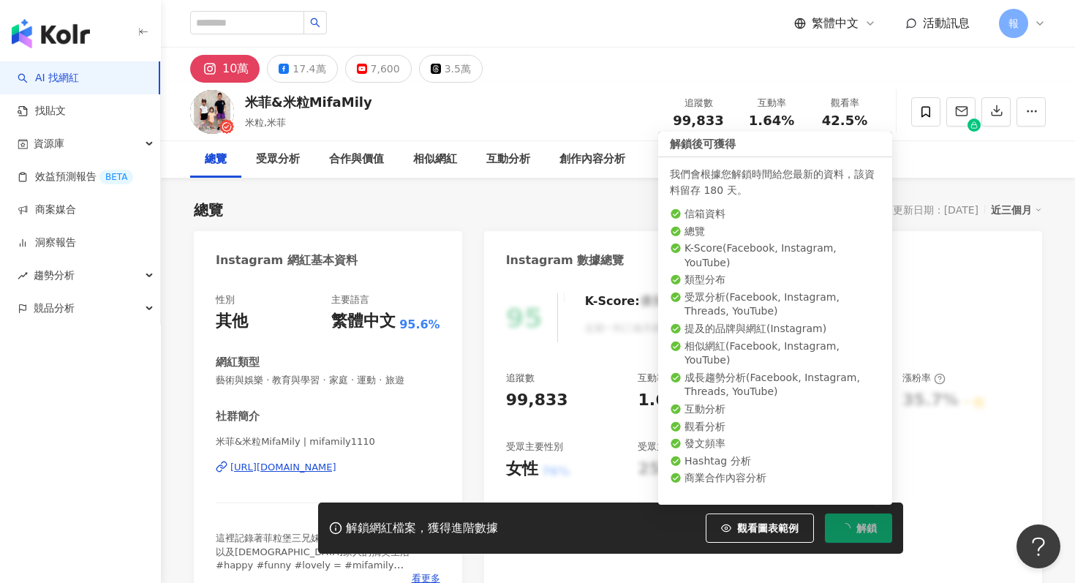
scroll to position [86, 0]
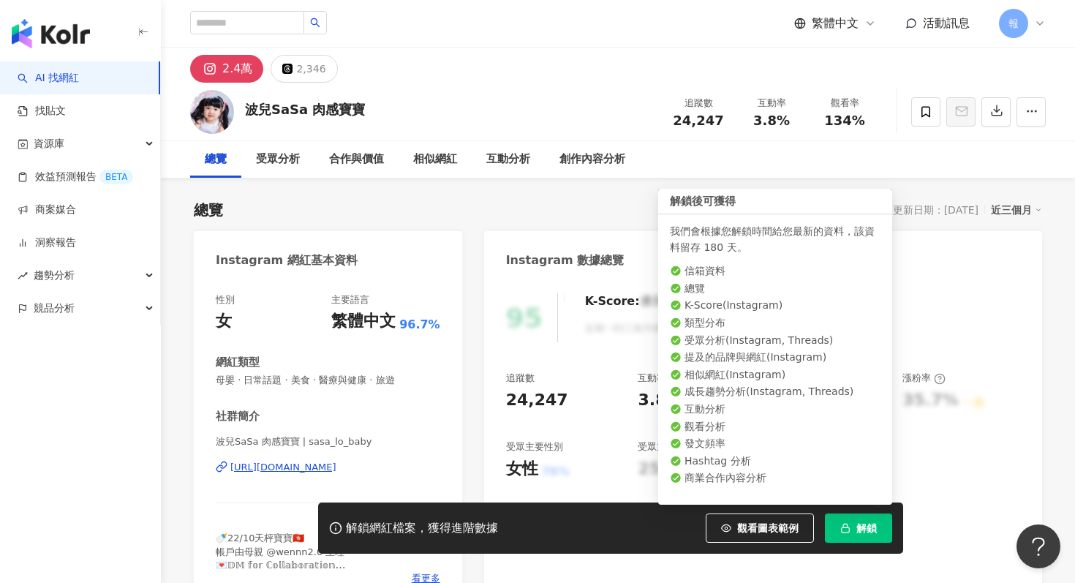
click at [861, 530] on span "解鎖" at bounding box center [866, 528] width 20 height 12
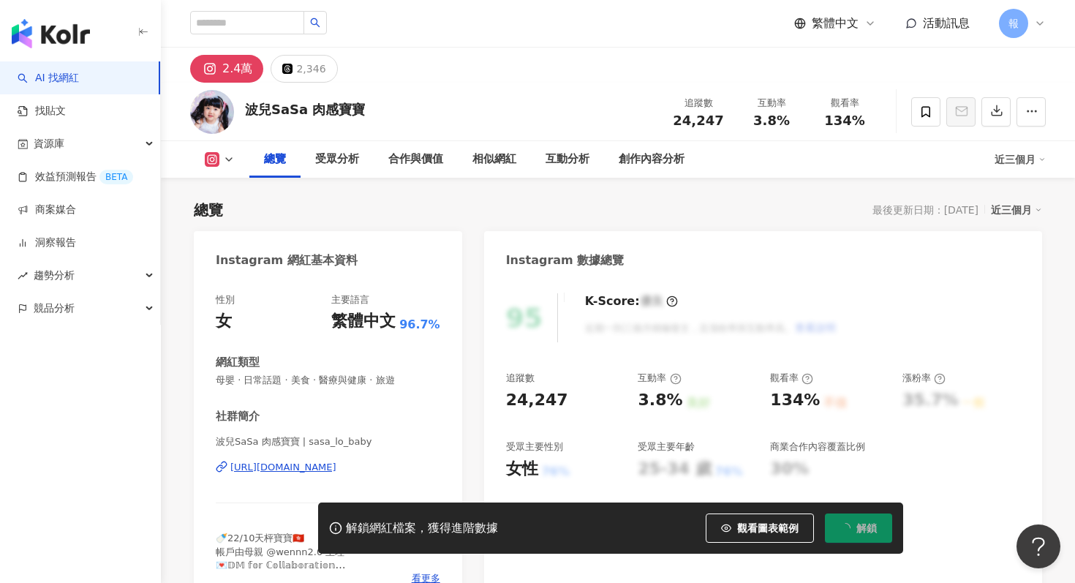
scroll to position [99, 0]
